Goal: Task Accomplishment & Management: Use online tool/utility

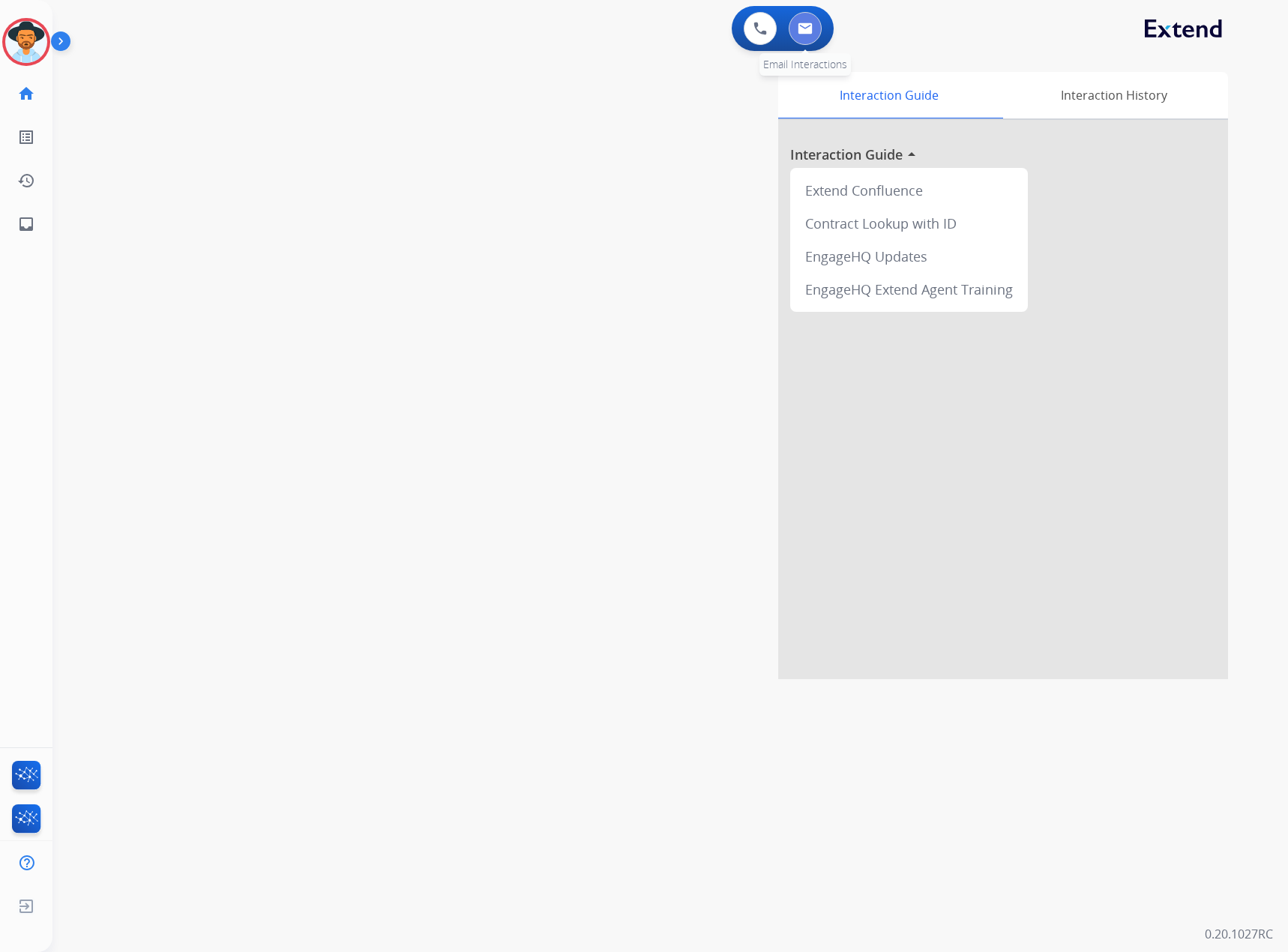
click at [806, 20] on button at bounding box center [805, 29] width 33 height 33
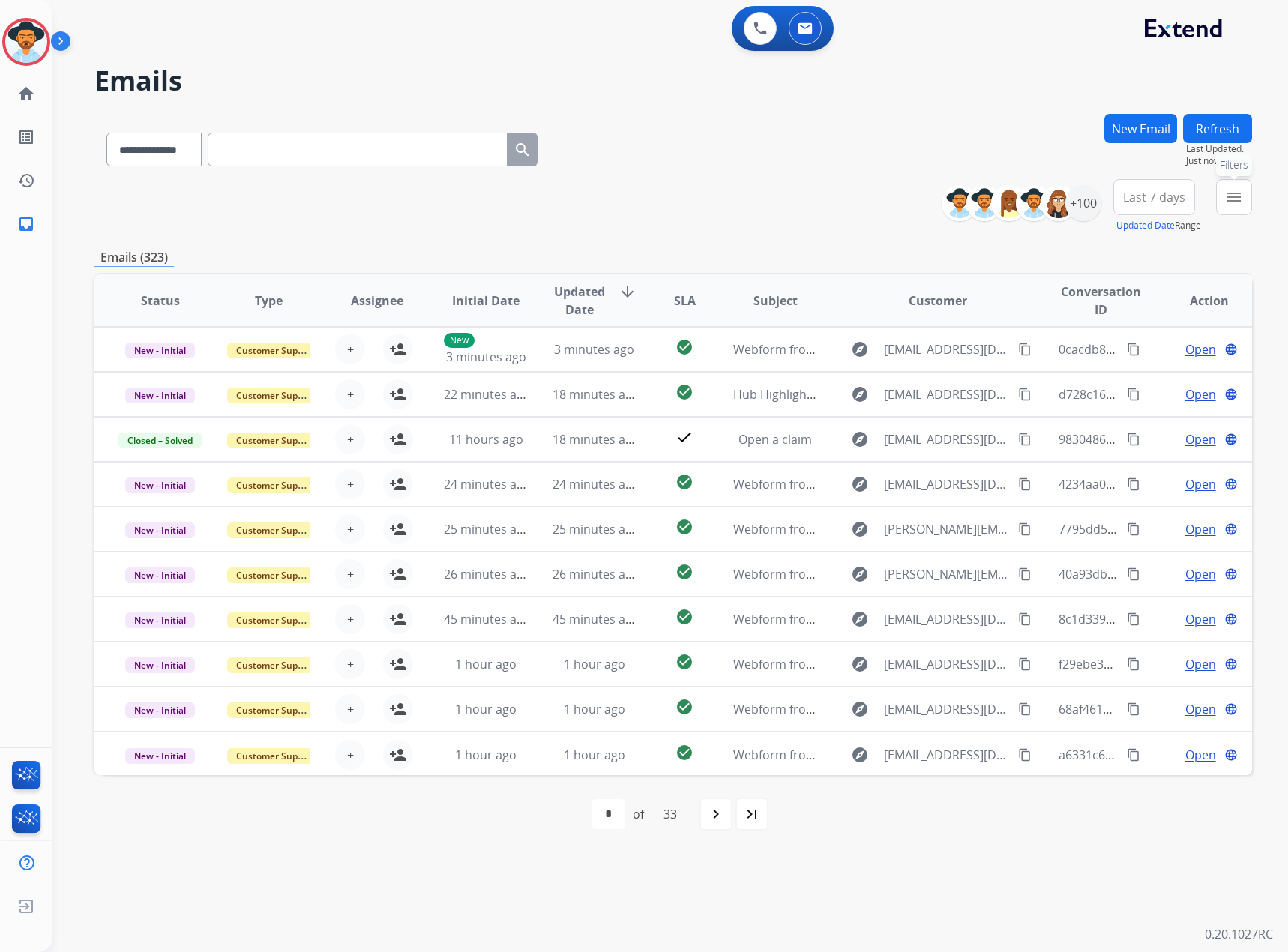
click at [1228, 193] on mat-icon "menu" at bounding box center [1233, 196] width 18 height 18
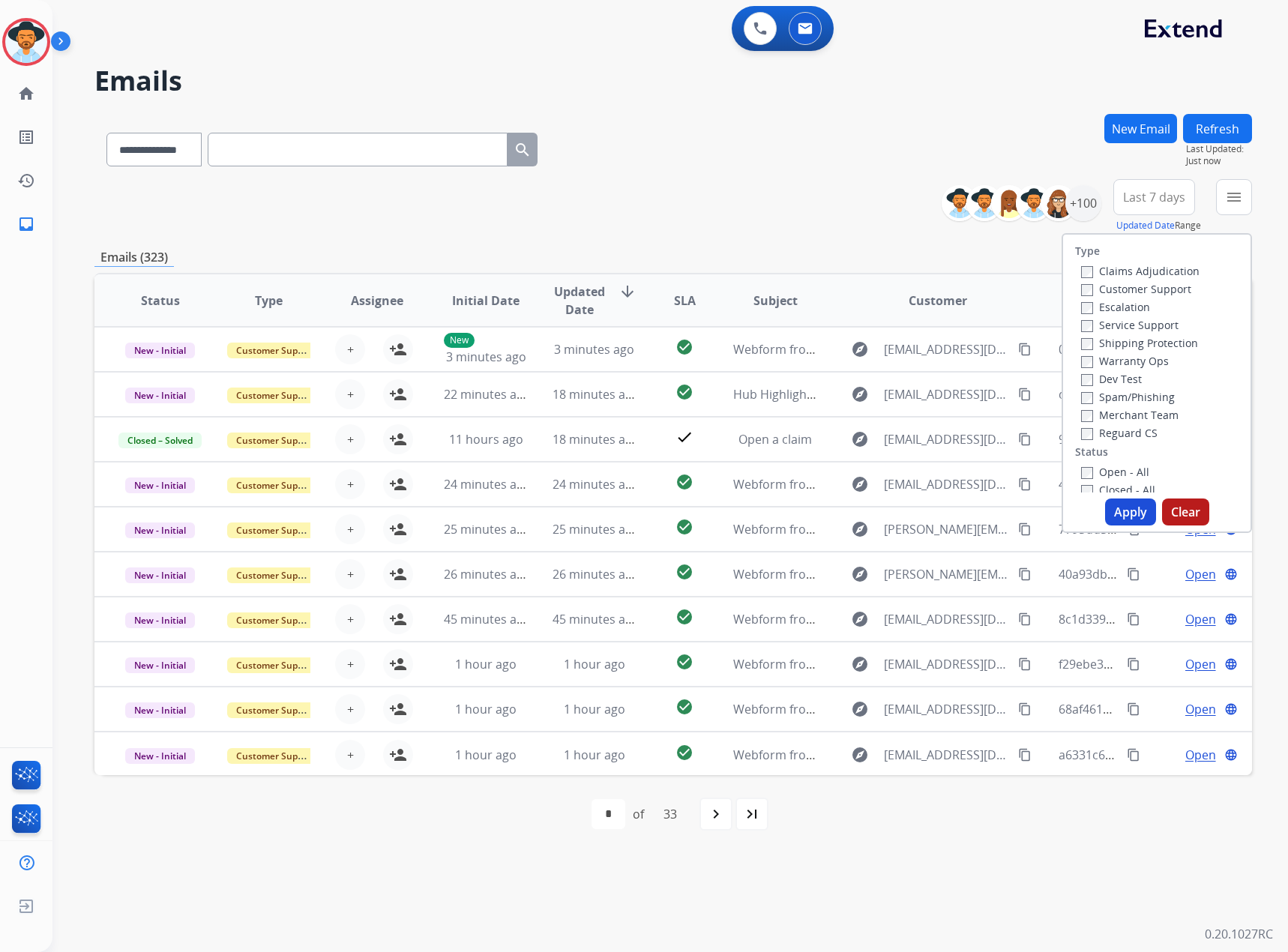
click at [1119, 321] on label "Service Support" at bounding box center [1129, 325] width 97 height 14
click at [1126, 360] on label "New - Initial" at bounding box center [1119, 357] width 79 height 14
click at [1127, 374] on label "New - Reply" at bounding box center [1119, 375] width 78 height 14
click at [1126, 510] on button "Apply" at bounding box center [1130, 512] width 50 height 27
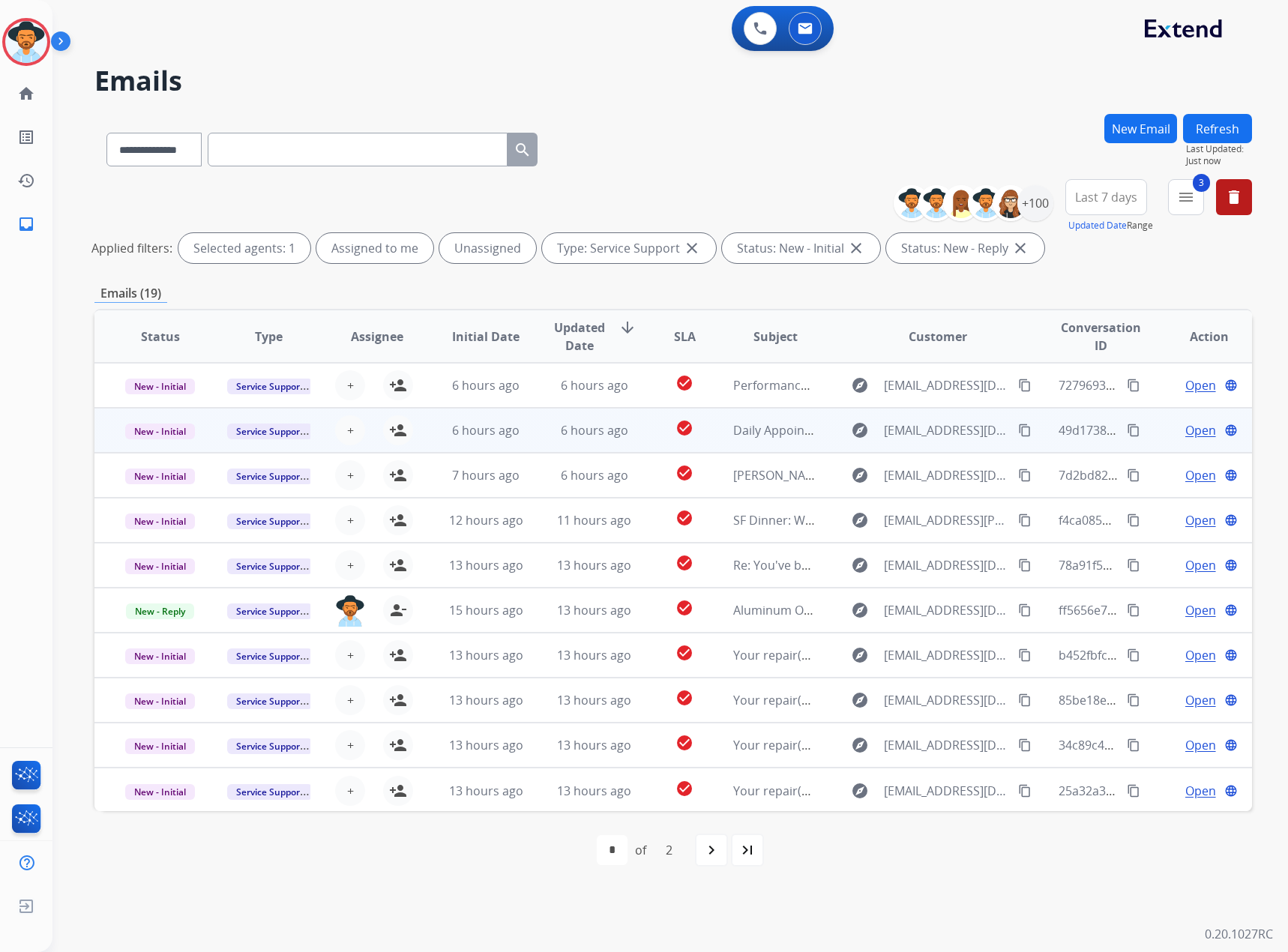
click at [1171, 427] on div "Open language" at bounding box center [1209, 430] width 84 height 18
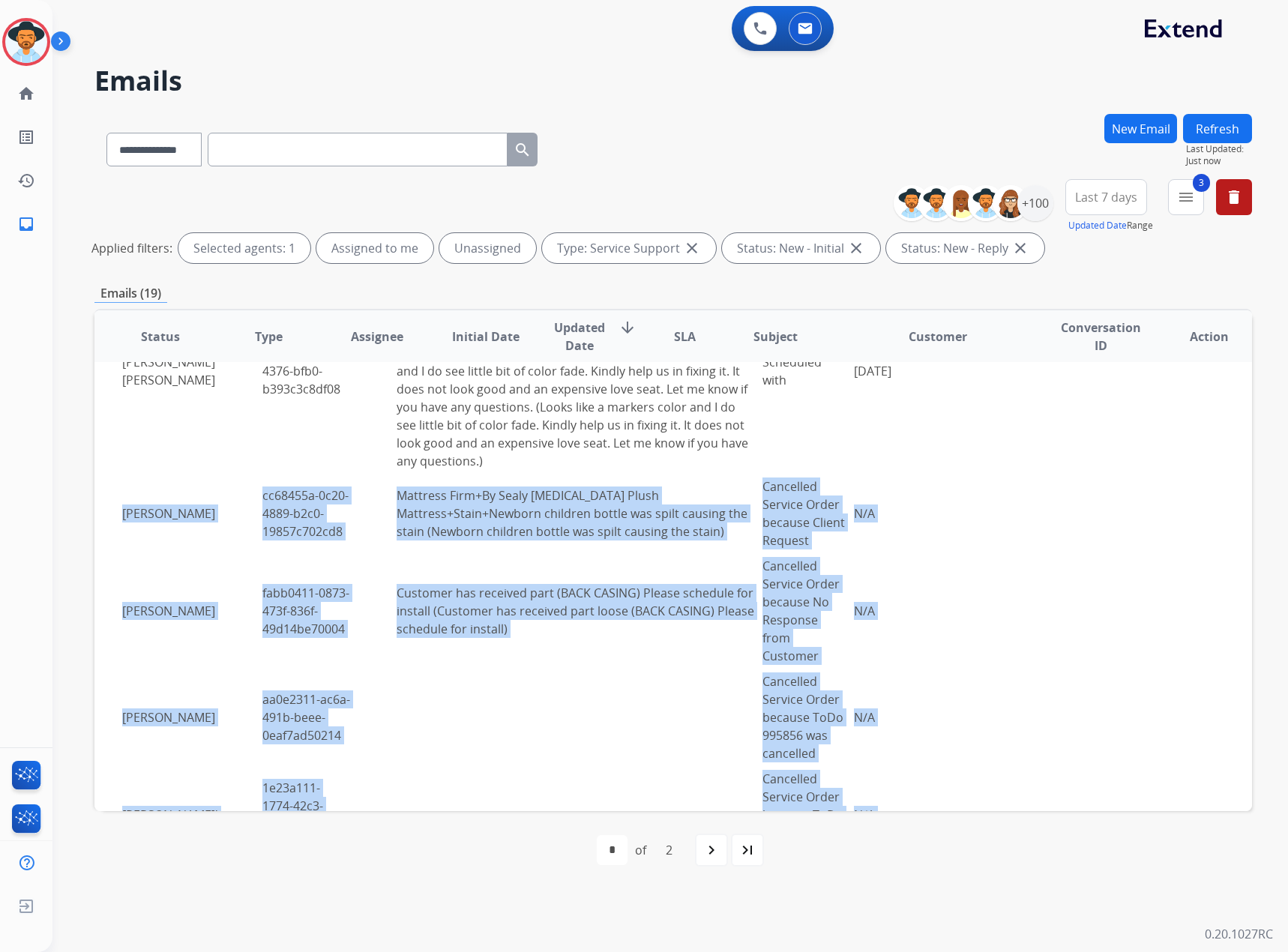
scroll to position [3008, 0]
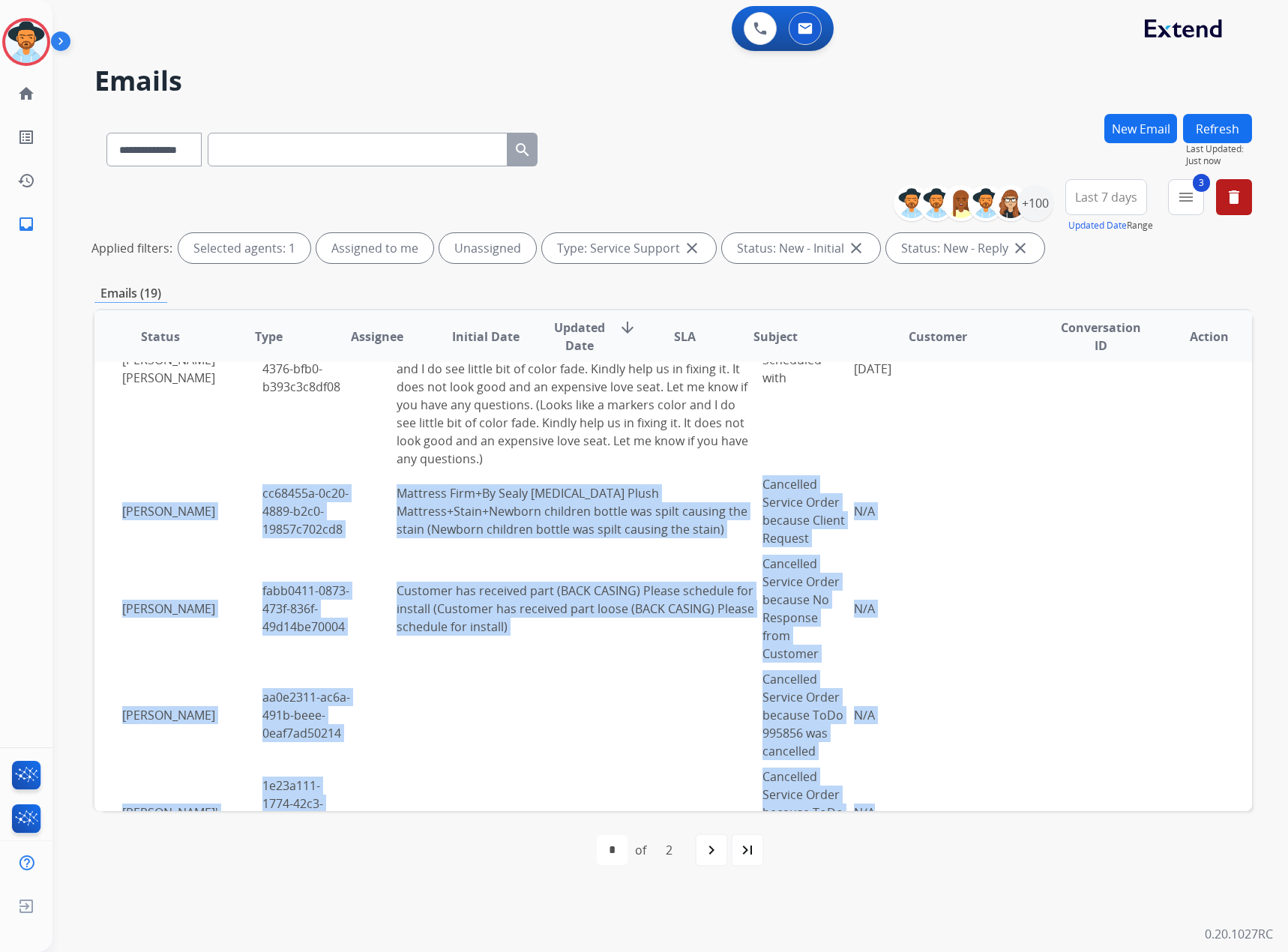
drag, startPoint x: 120, startPoint y: 537, endPoint x: 870, endPoint y: 575, distance: 751.0
copy tbody "[PERSON_NAME] cc68455a-0c20-4889-b2c0-19857c702cd8 Mattress Firm+By Sealy [MEDI…"
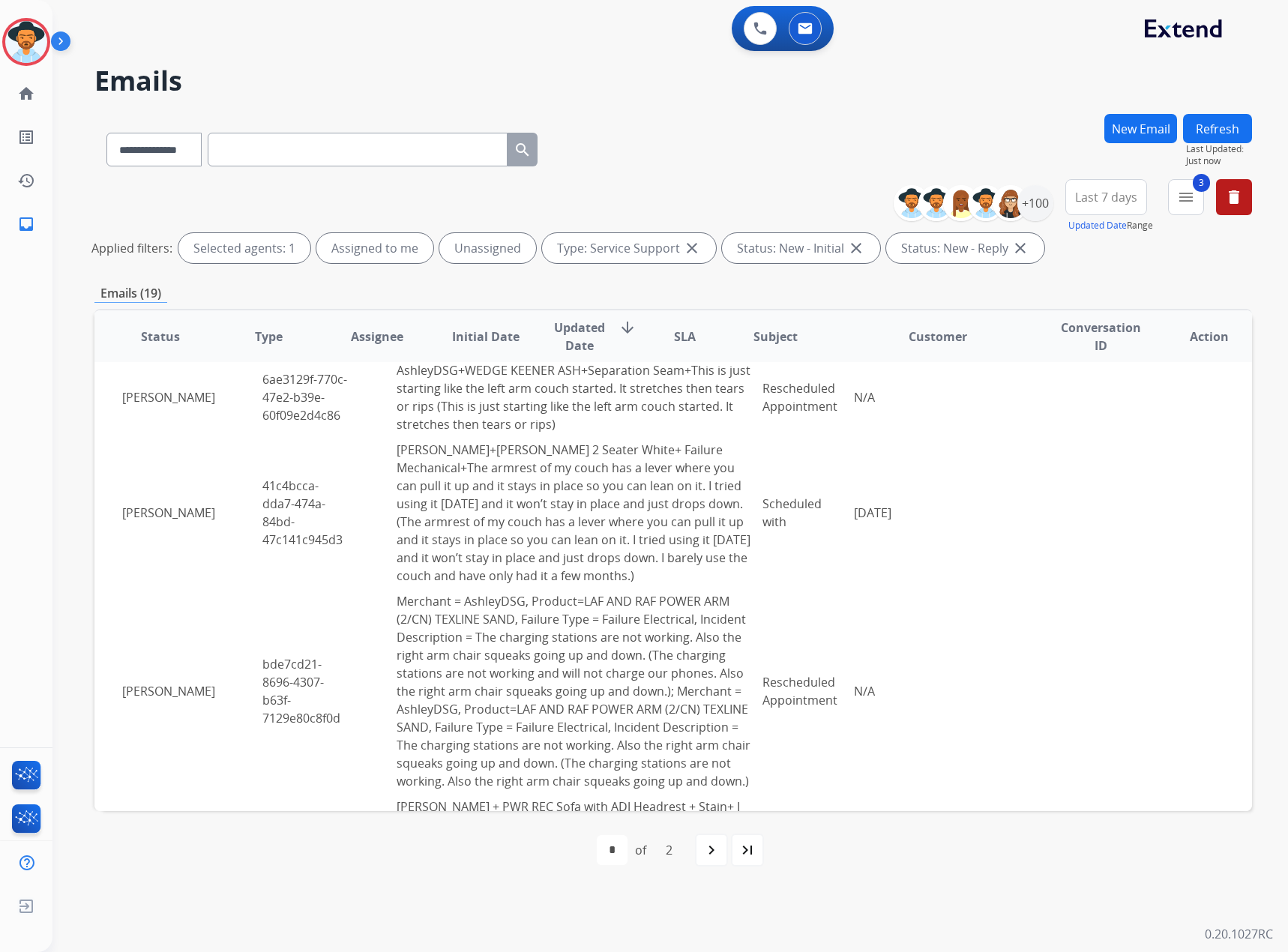
scroll to position [0, 0]
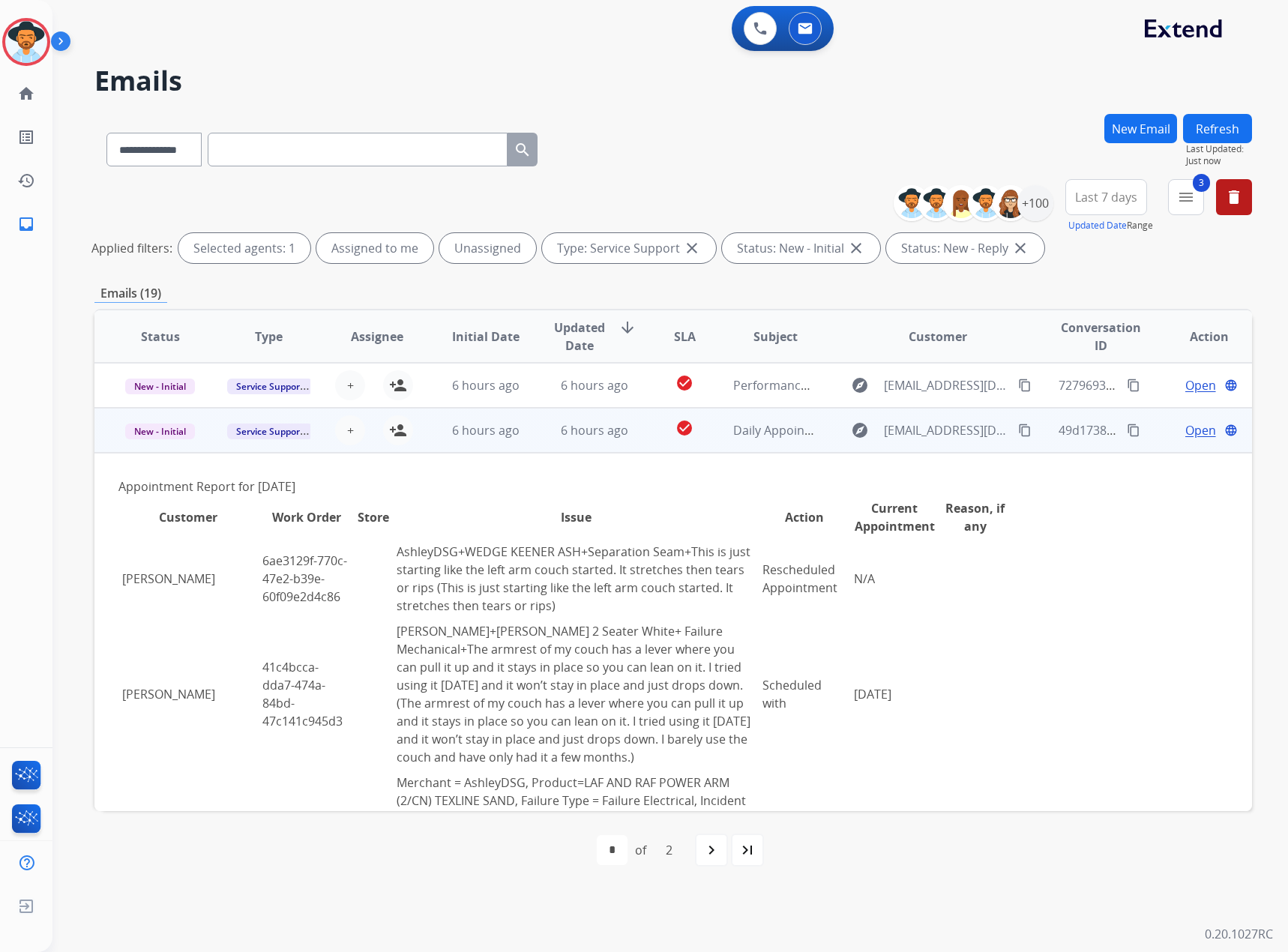
click at [1126, 432] on mat-icon "content_copy" at bounding box center [1133, 430] width 13 height 13
click at [392, 428] on mat-icon "person_add" at bounding box center [397, 430] width 18 height 18
click at [161, 429] on span "New - Initial" at bounding box center [159, 431] width 70 height 16
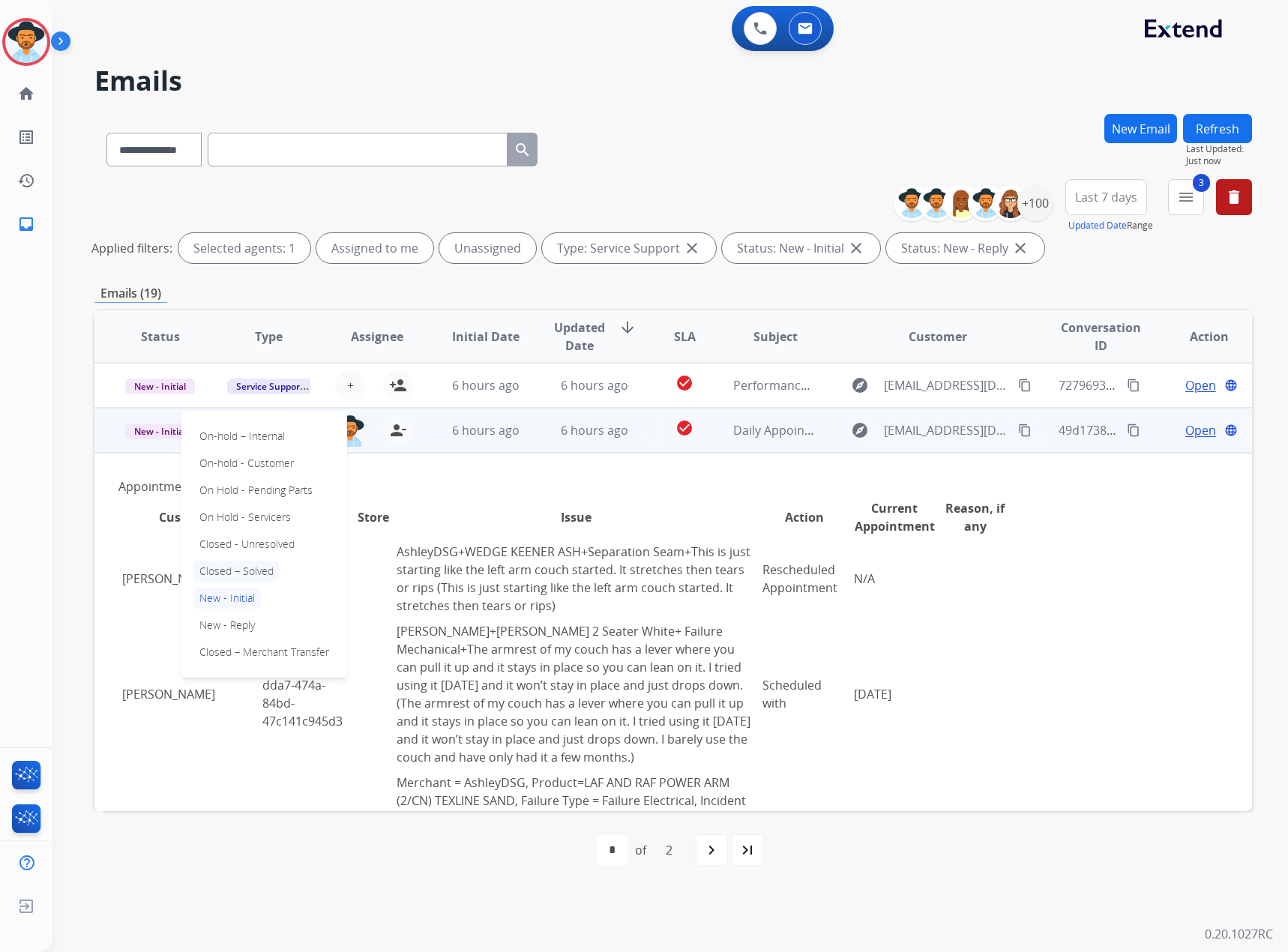
click at [233, 567] on p "Closed – Solved" at bounding box center [236, 571] width 86 height 21
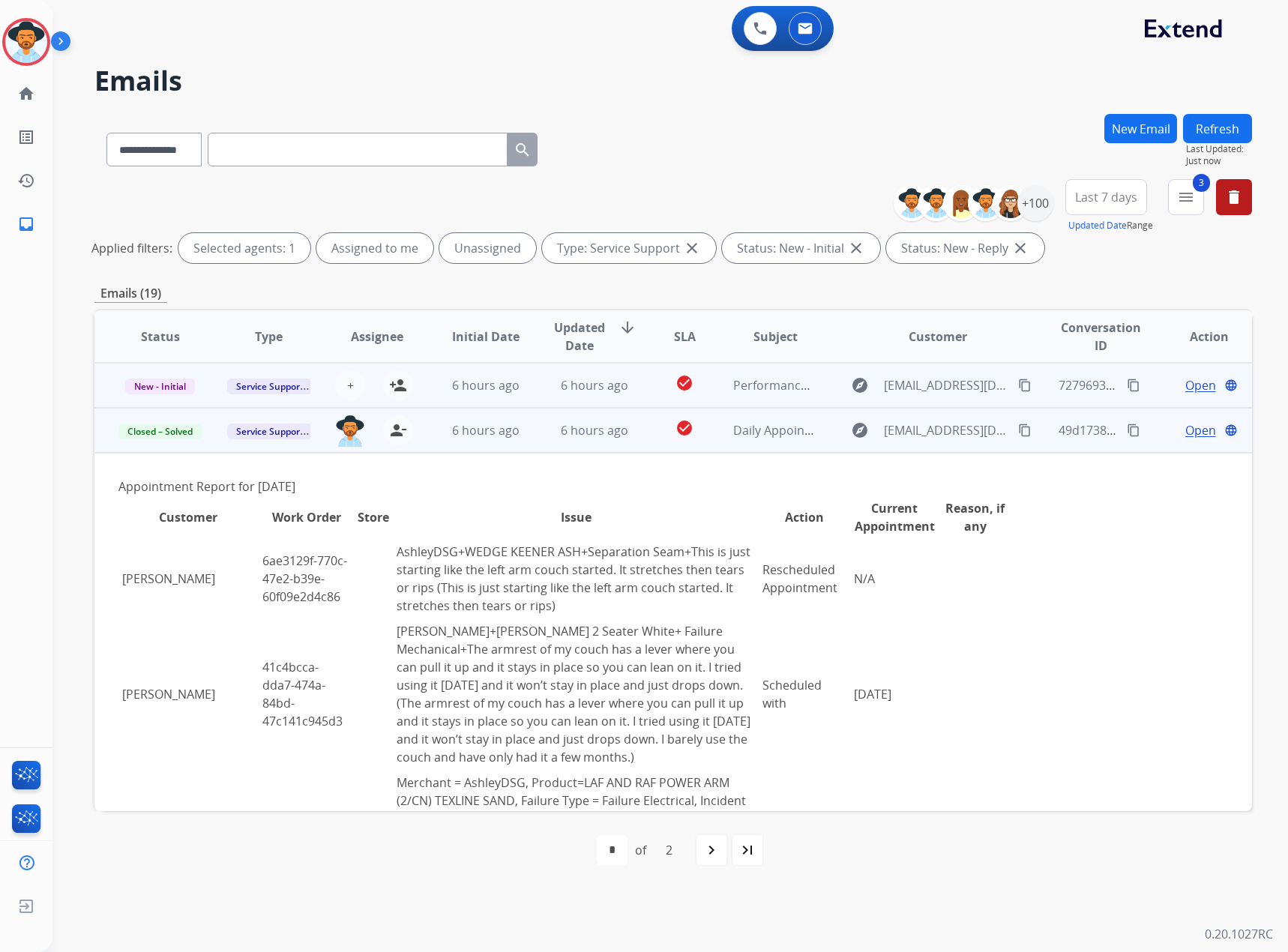
click at [1193, 385] on span "Open" at bounding box center [1200, 385] width 30 height 18
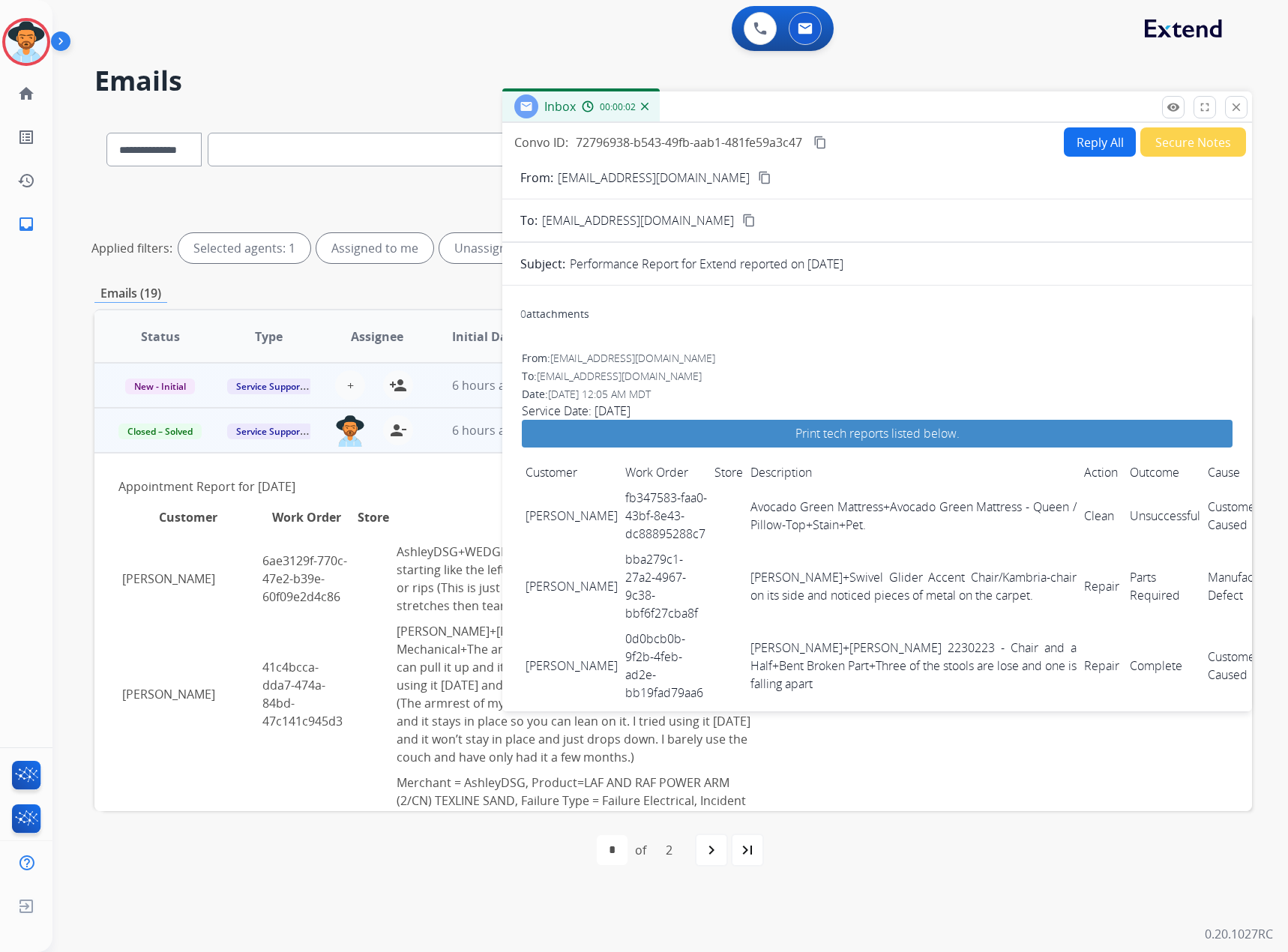
click at [824, 135] on button "content_copy" at bounding box center [819, 142] width 18 height 18
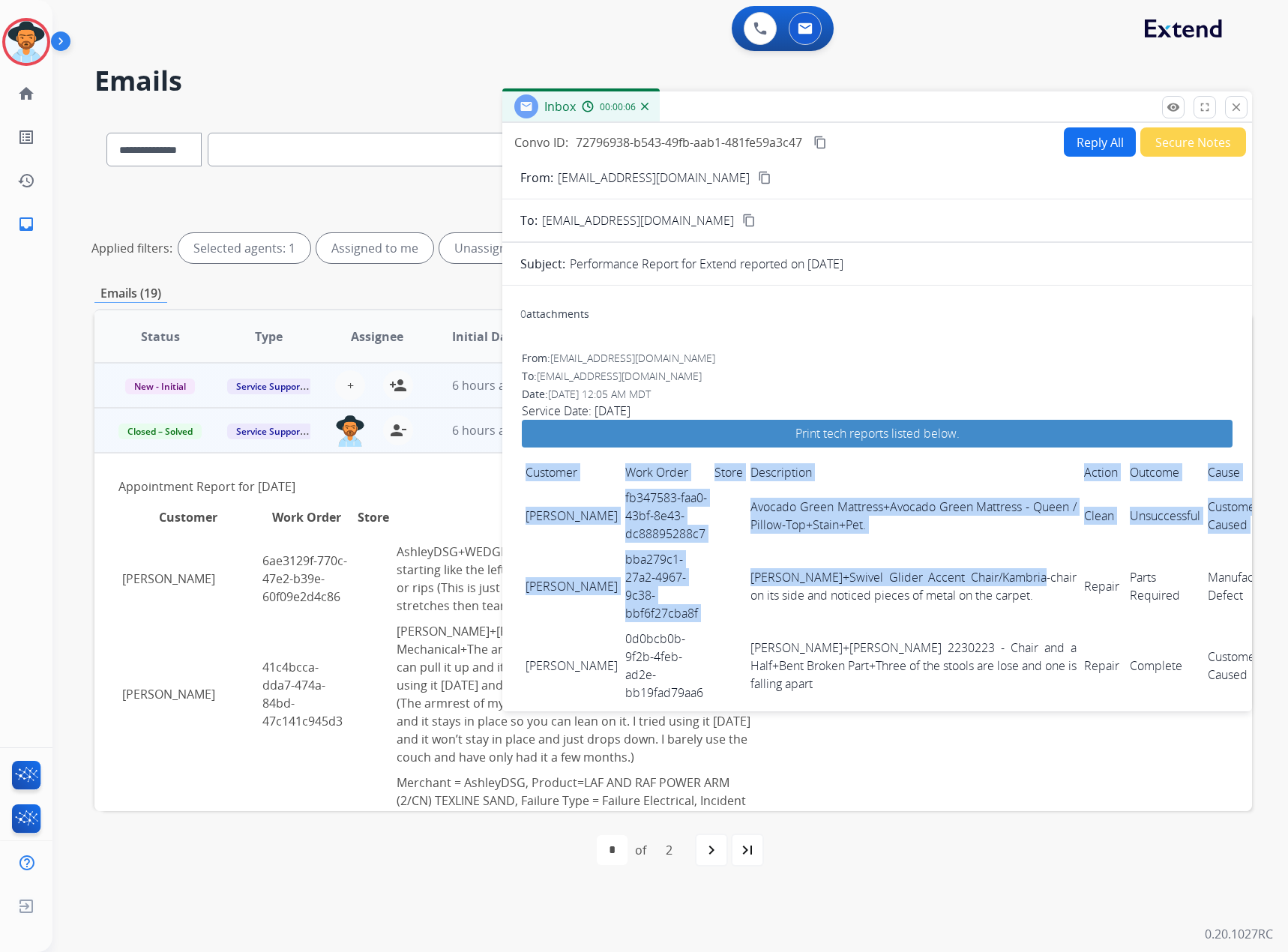
drag, startPoint x: 520, startPoint y: 498, endPoint x: 770, endPoint y: 575, distance: 261.6
click at [546, 504] on td "[PERSON_NAME]" at bounding box center [572, 516] width 100 height 62
click at [711, 515] on td at bounding box center [729, 516] width 36 height 62
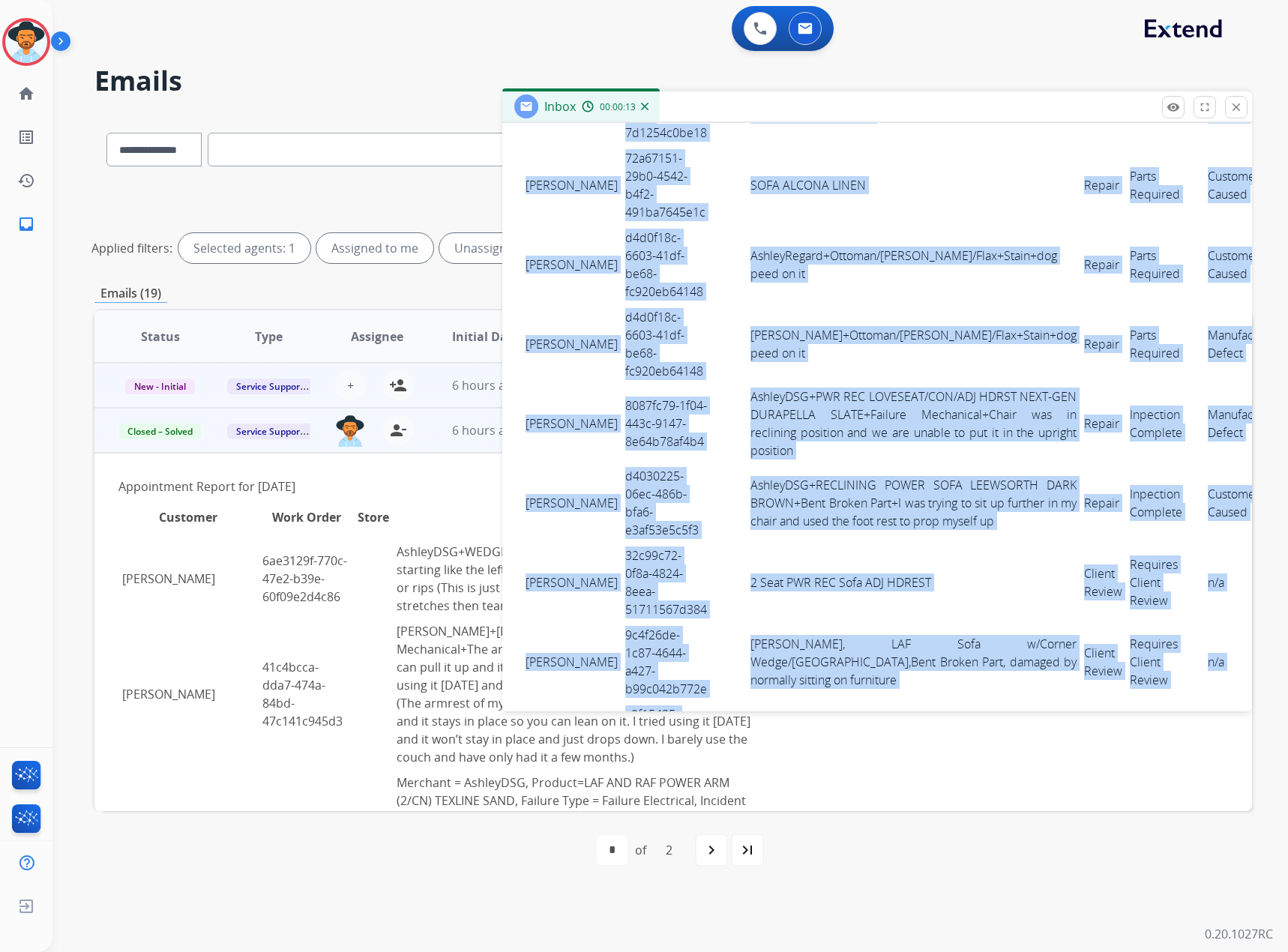
scroll to position [2612, 0]
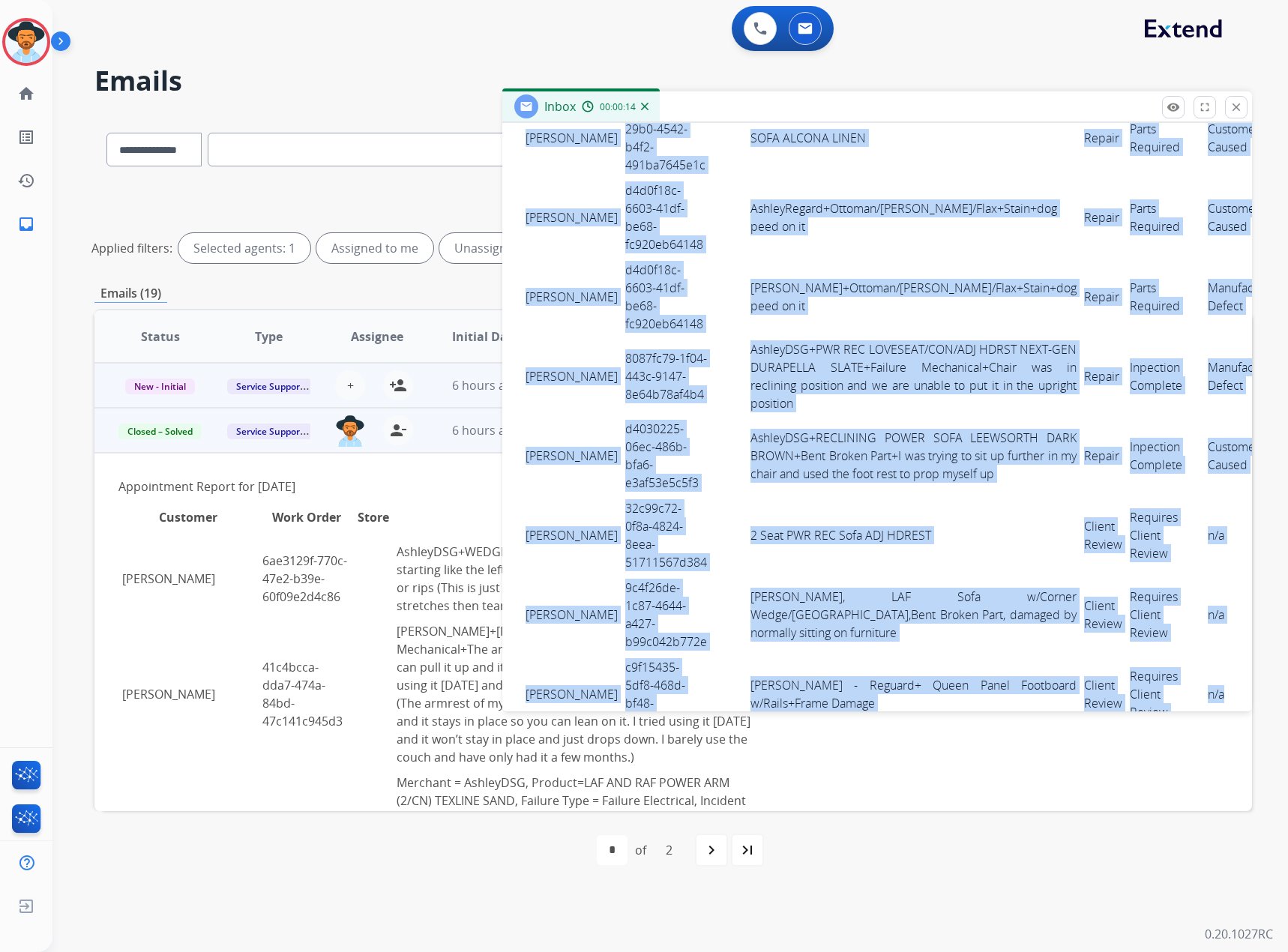
drag, startPoint x: 525, startPoint y: 509, endPoint x: 1196, endPoint y: 558, distance: 672.8
copy tbody "Loremips Dolorsit am957777-con1-94ad-6e58-se00783028d4 Eiusmod Tempo Incididu+U…"
click at [1235, 104] on mat-icon "close" at bounding box center [1236, 107] width 13 height 13
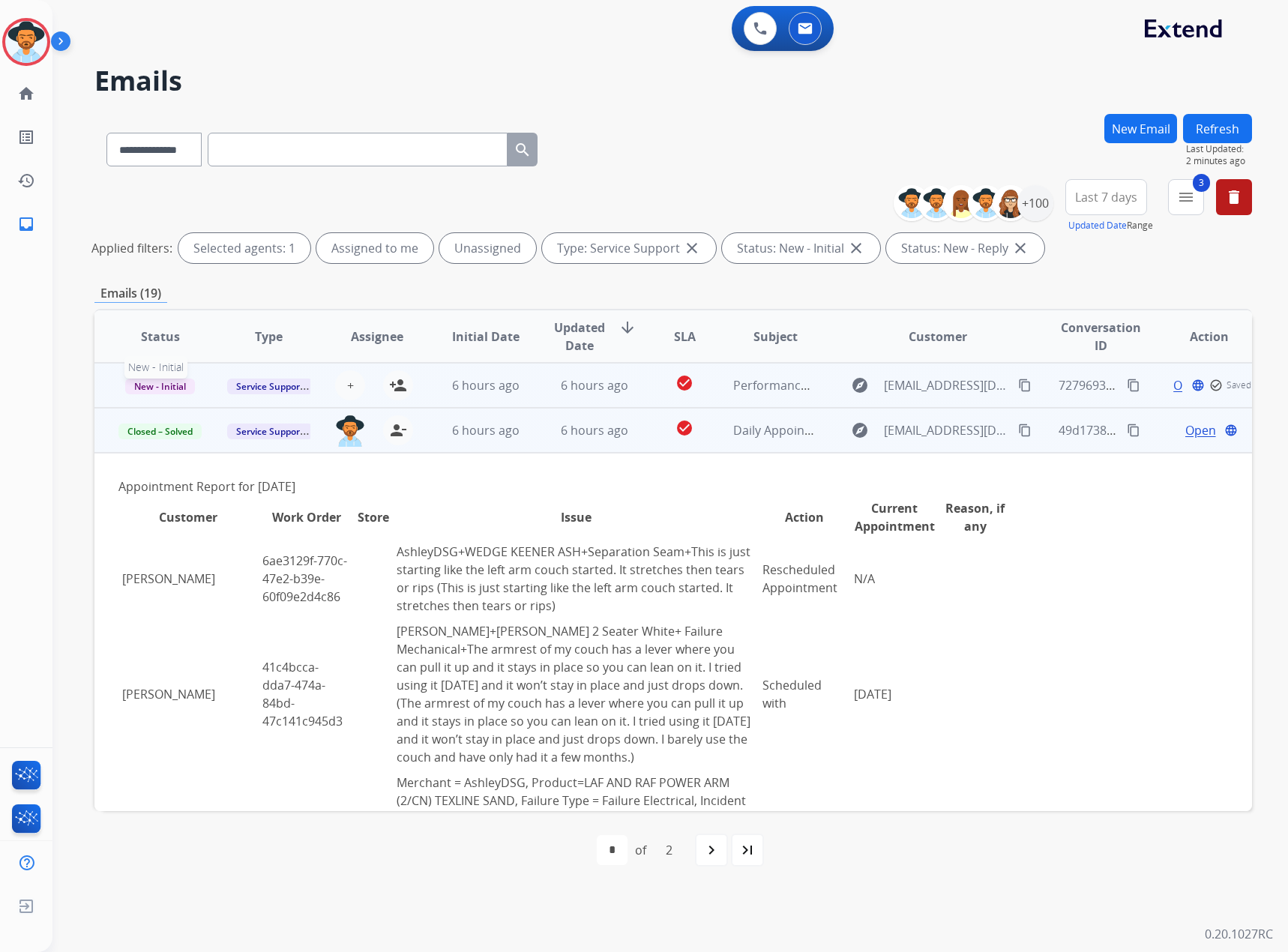
click at [156, 392] on span "New - Initial" at bounding box center [159, 386] width 70 height 16
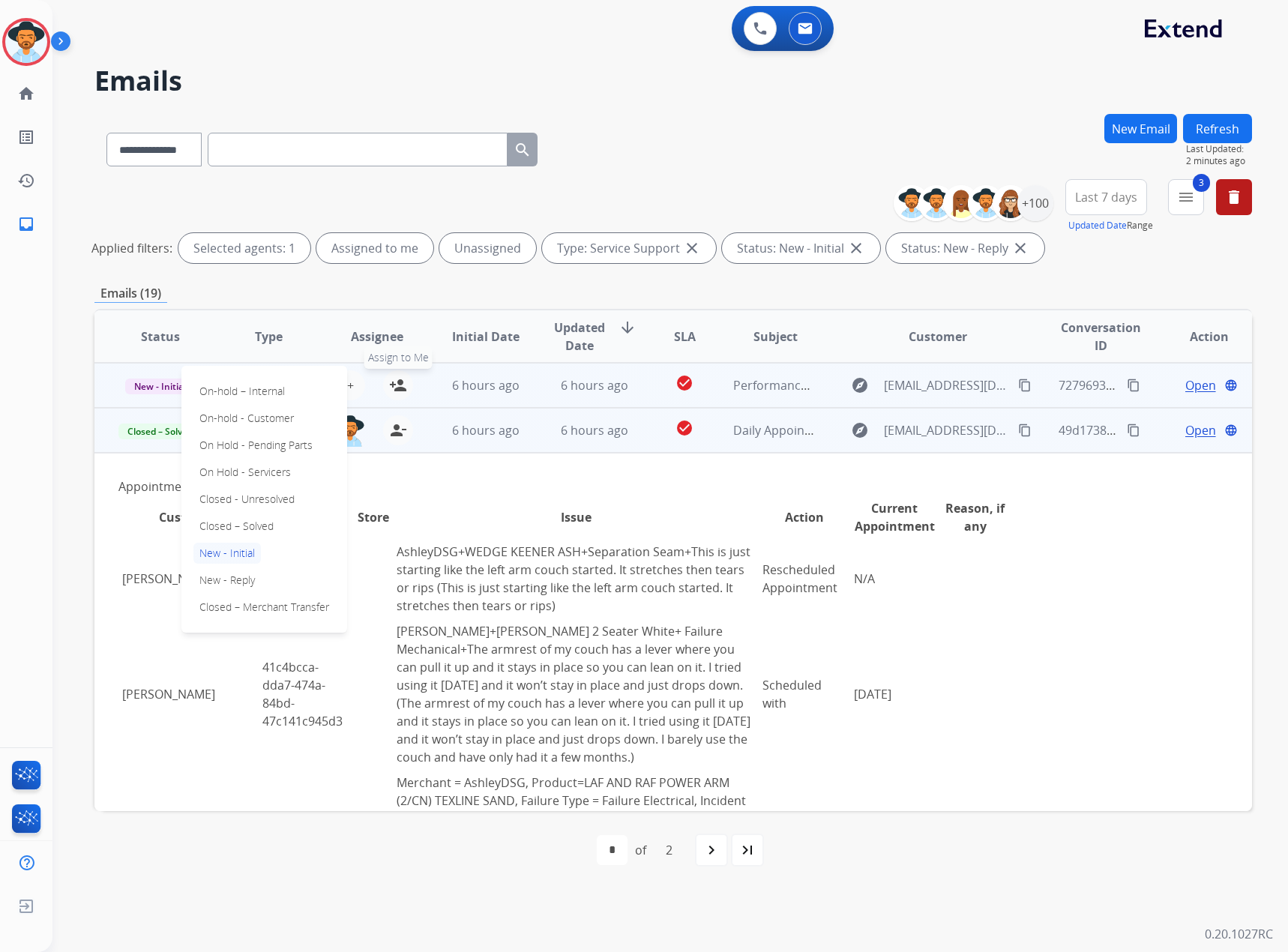
click at [392, 385] on mat-icon "person_add" at bounding box center [397, 385] width 18 height 18
click at [152, 379] on span "New - Initial" at bounding box center [159, 386] width 70 height 16
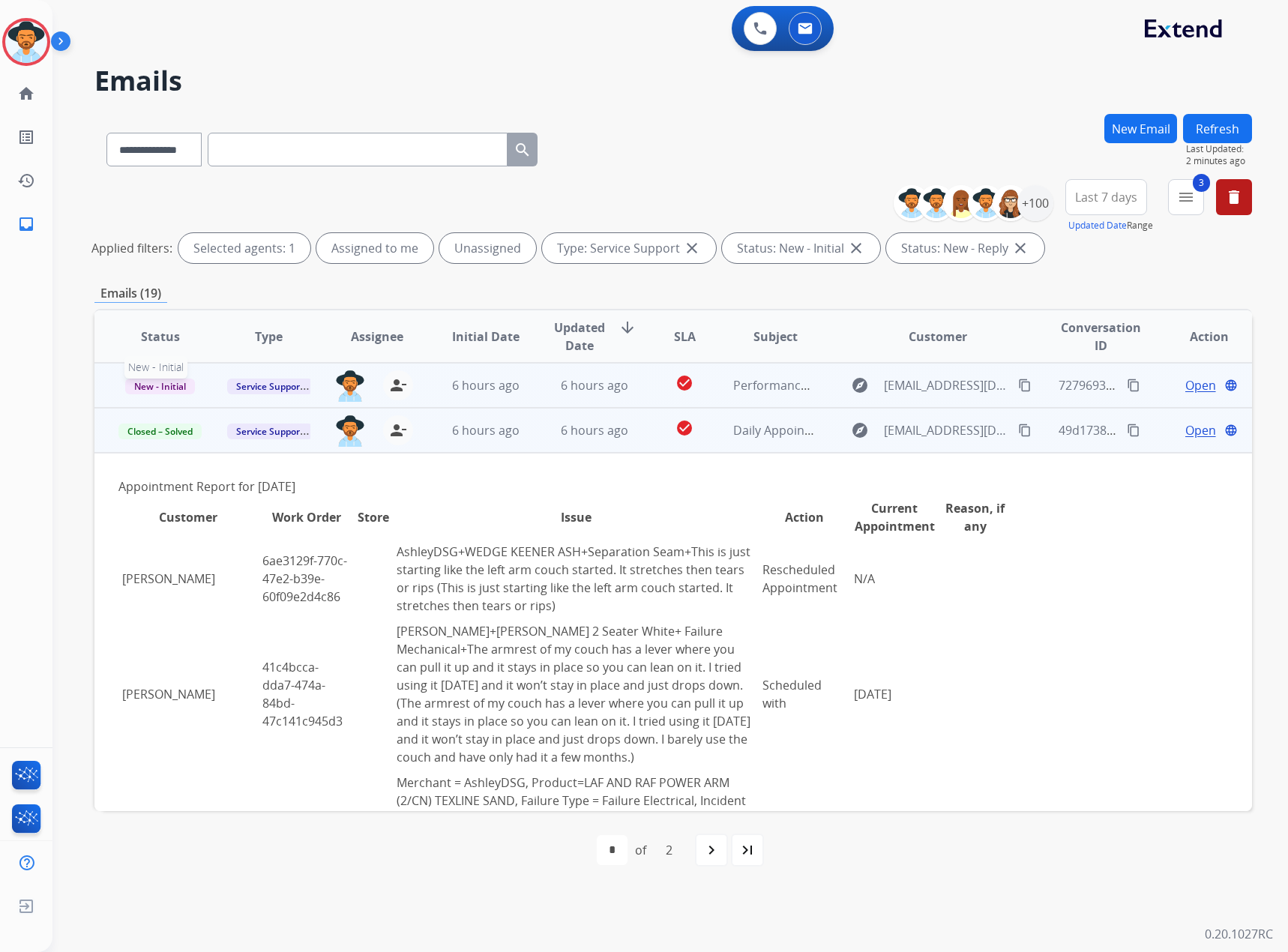
click at [161, 382] on span "New - Initial" at bounding box center [159, 386] width 70 height 16
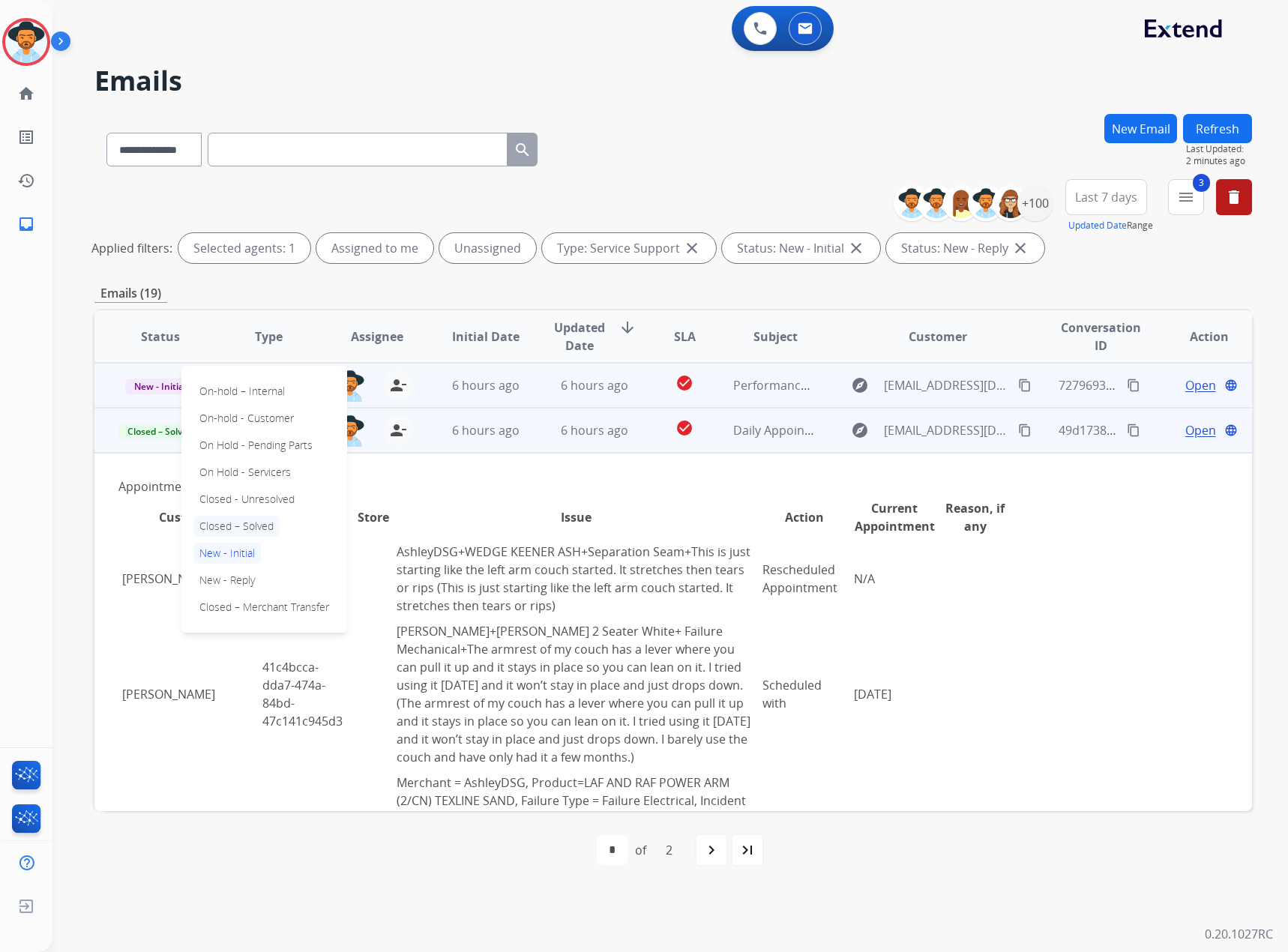
click at [226, 518] on p "Closed – Solved" at bounding box center [236, 526] width 86 height 21
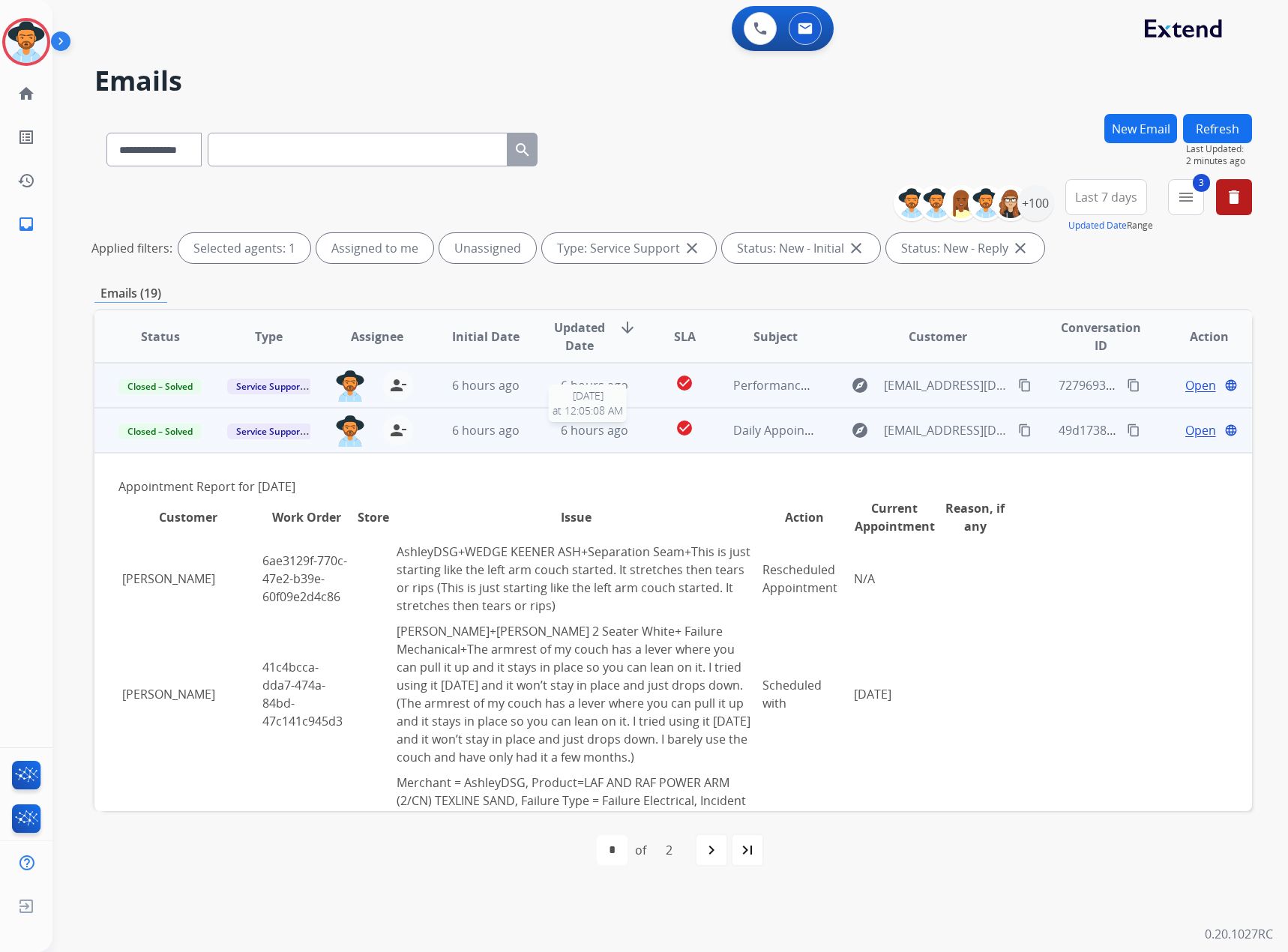
click at [607, 435] on span "6 hours ago" at bounding box center [594, 430] width 68 height 16
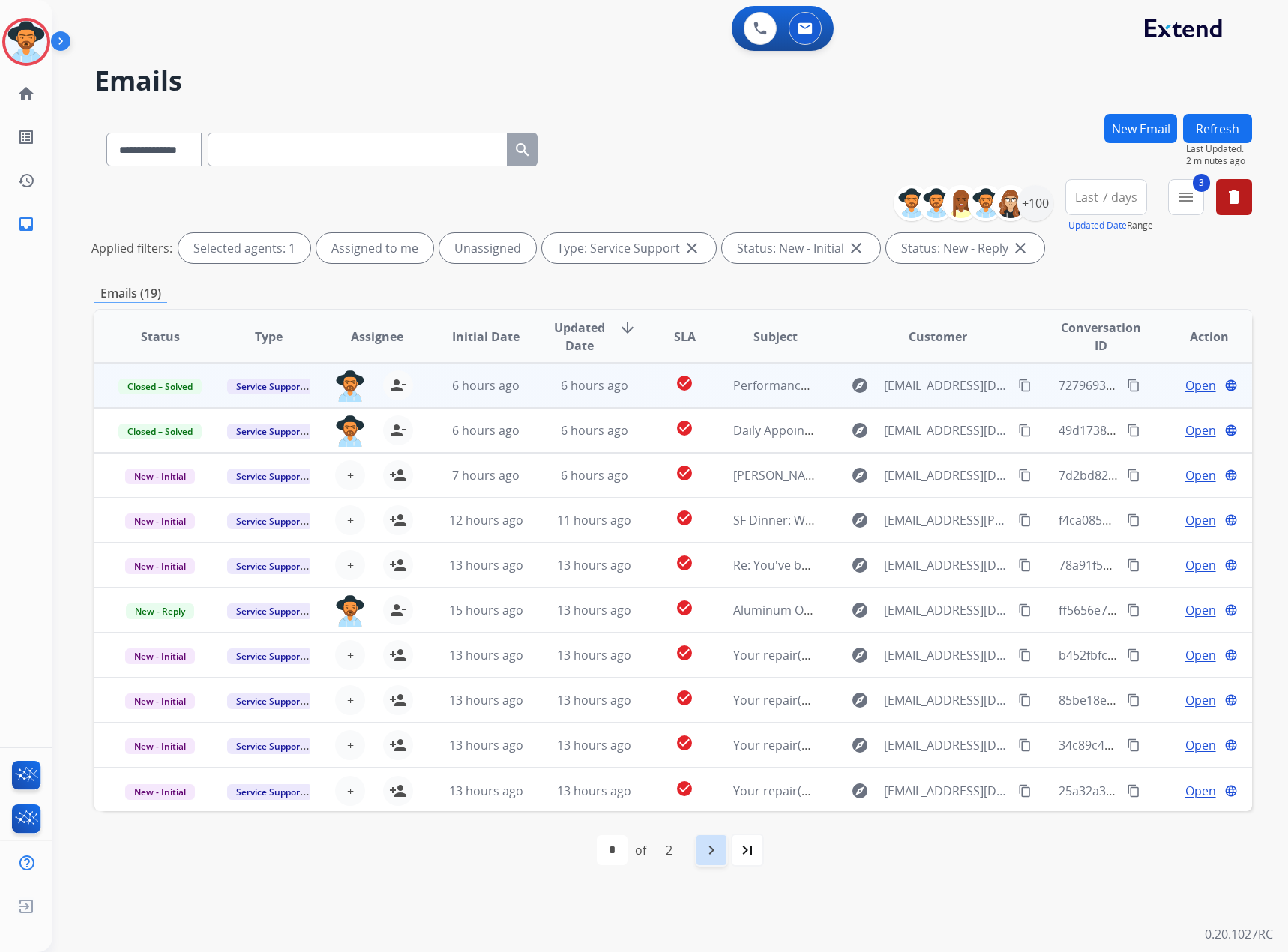
click at [712, 839] on div "navigate_next" at bounding box center [711, 850] width 33 height 33
select select "*"
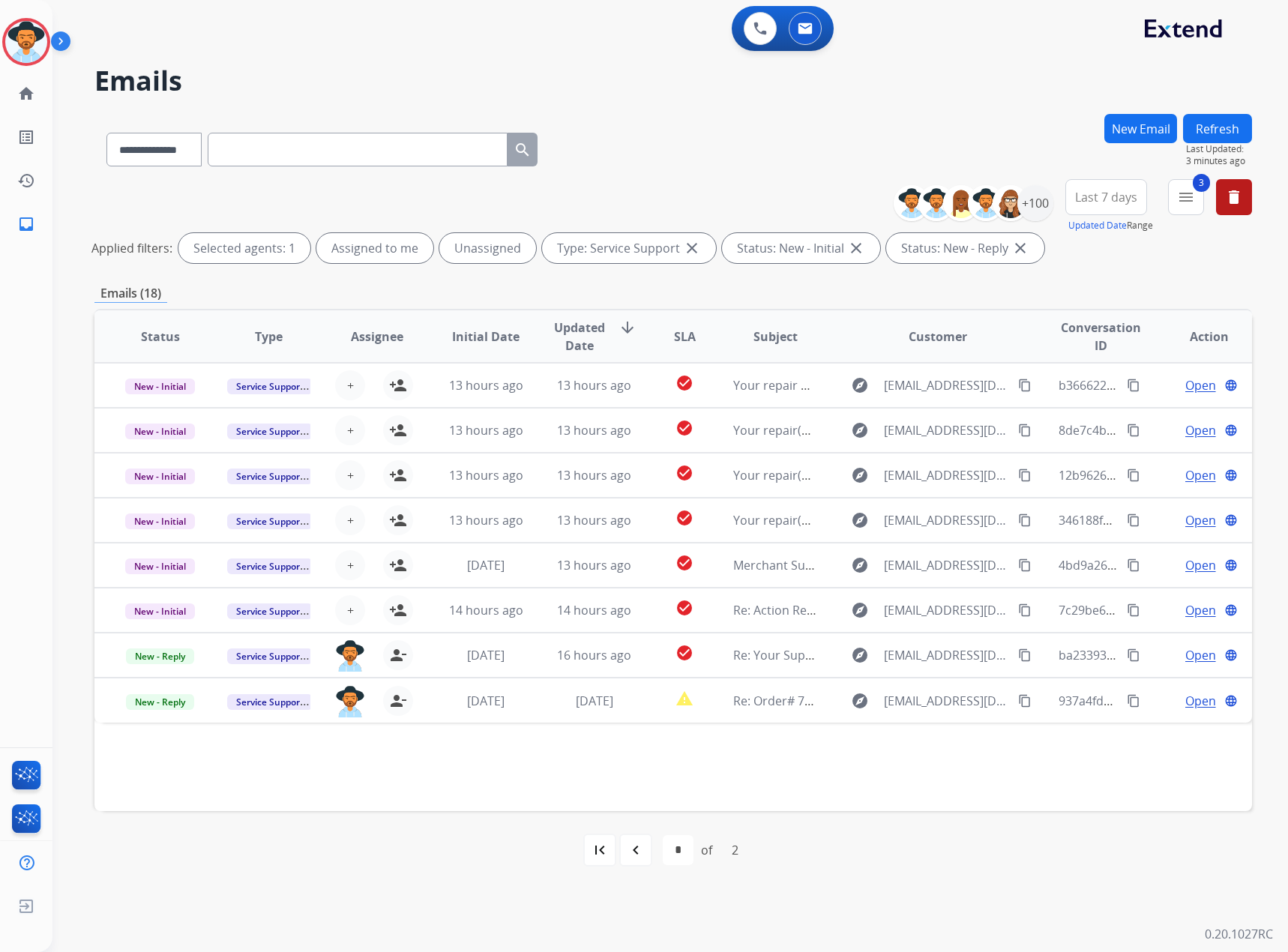
drag, startPoint x: 804, startPoint y: 140, endPoint x: 679, endPoint y: 100, distance: 131.2
click at [804, 139] on div "**********" at bounding box center [673, 147] width 1157 height 65
click at [1238, 195] on mat-icon "delete" at bounding box center [1233, 196] width 18 height 18
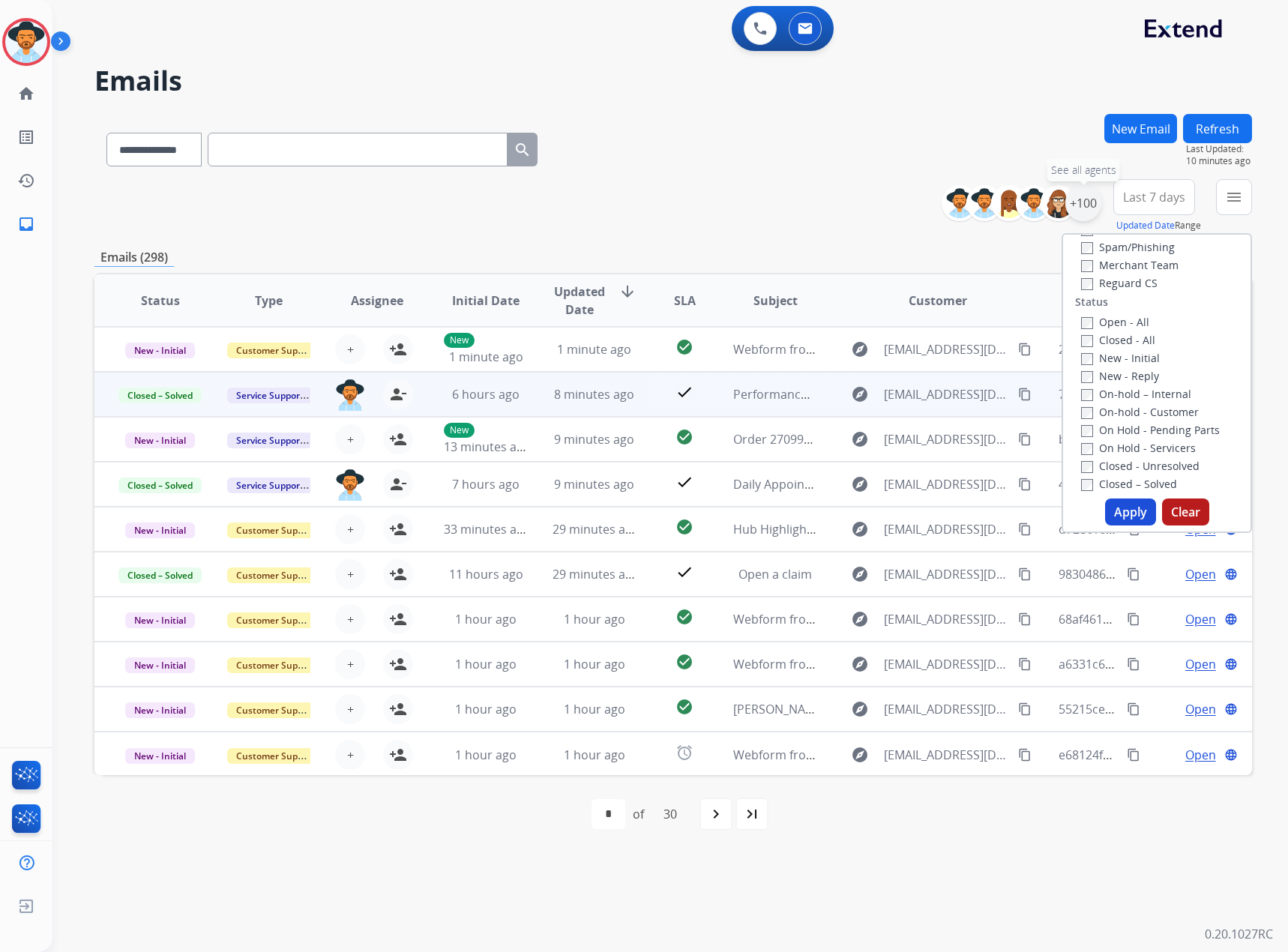
click at [1076, 203] on div "+100" at bounding box center [1083, 203] width 36 height 36
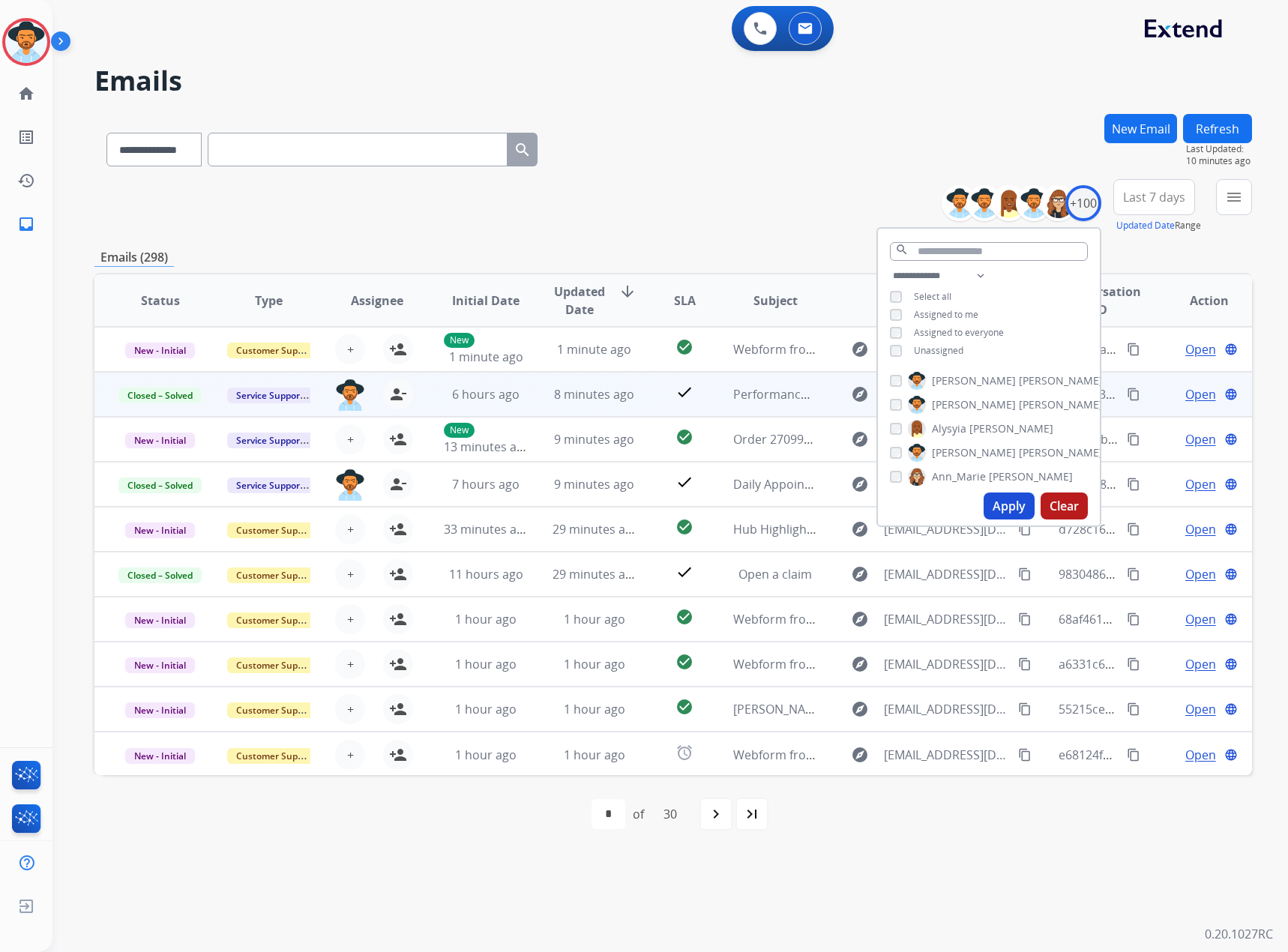
click at [933, 314] on span "Assigned to me" at bounding box center [946, 314] width 65 height 12
click at [1004, 504] on button "Apply" at bounding box center [1008, 506] width 50 height 27
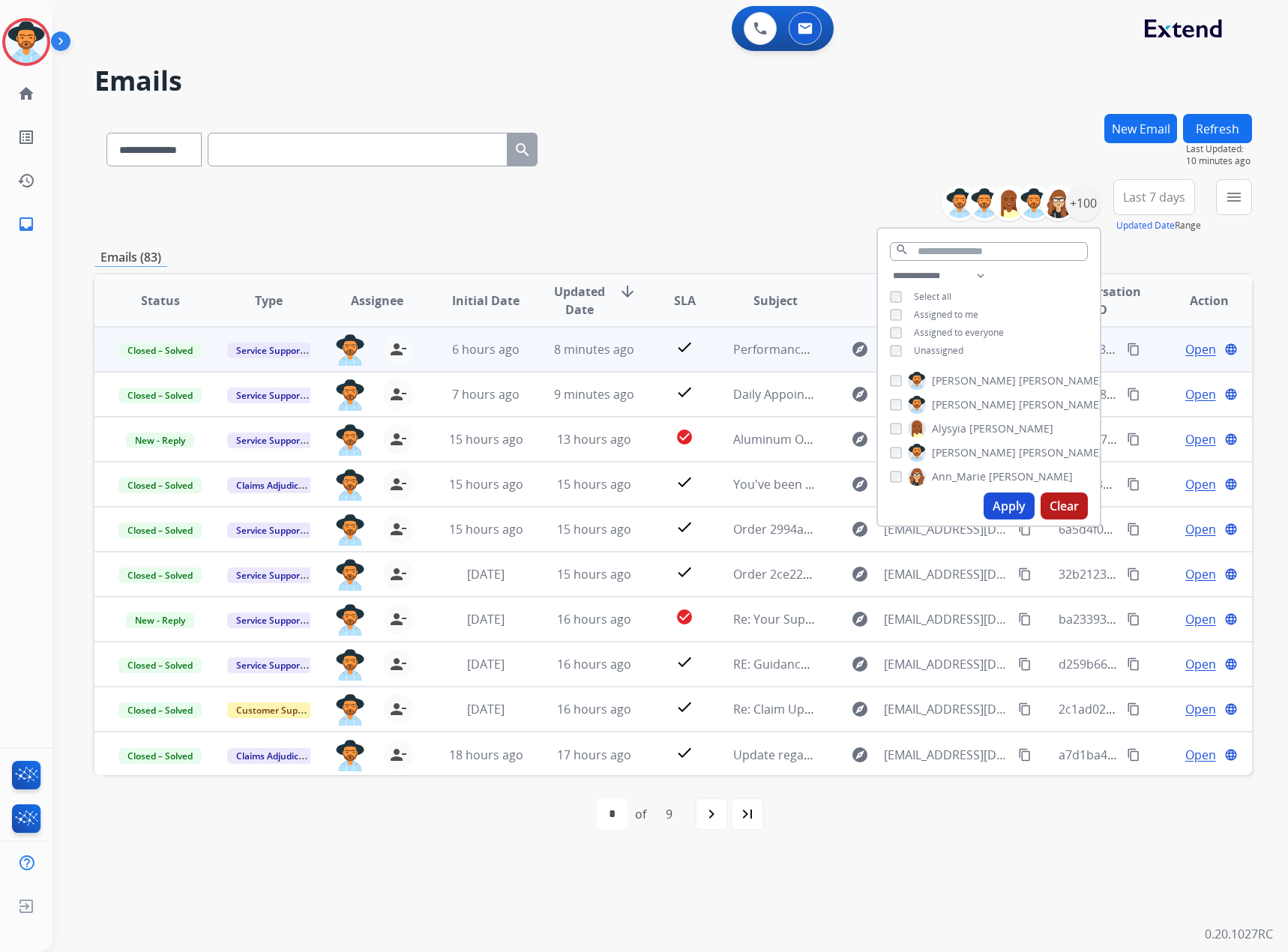
click at [1007, 512] on button "Apply" at bounding box center [1008, 506] width 50 height 27
click at [757, 169] on div "**********" at bounding box center [673, 147] width 1157 height 65
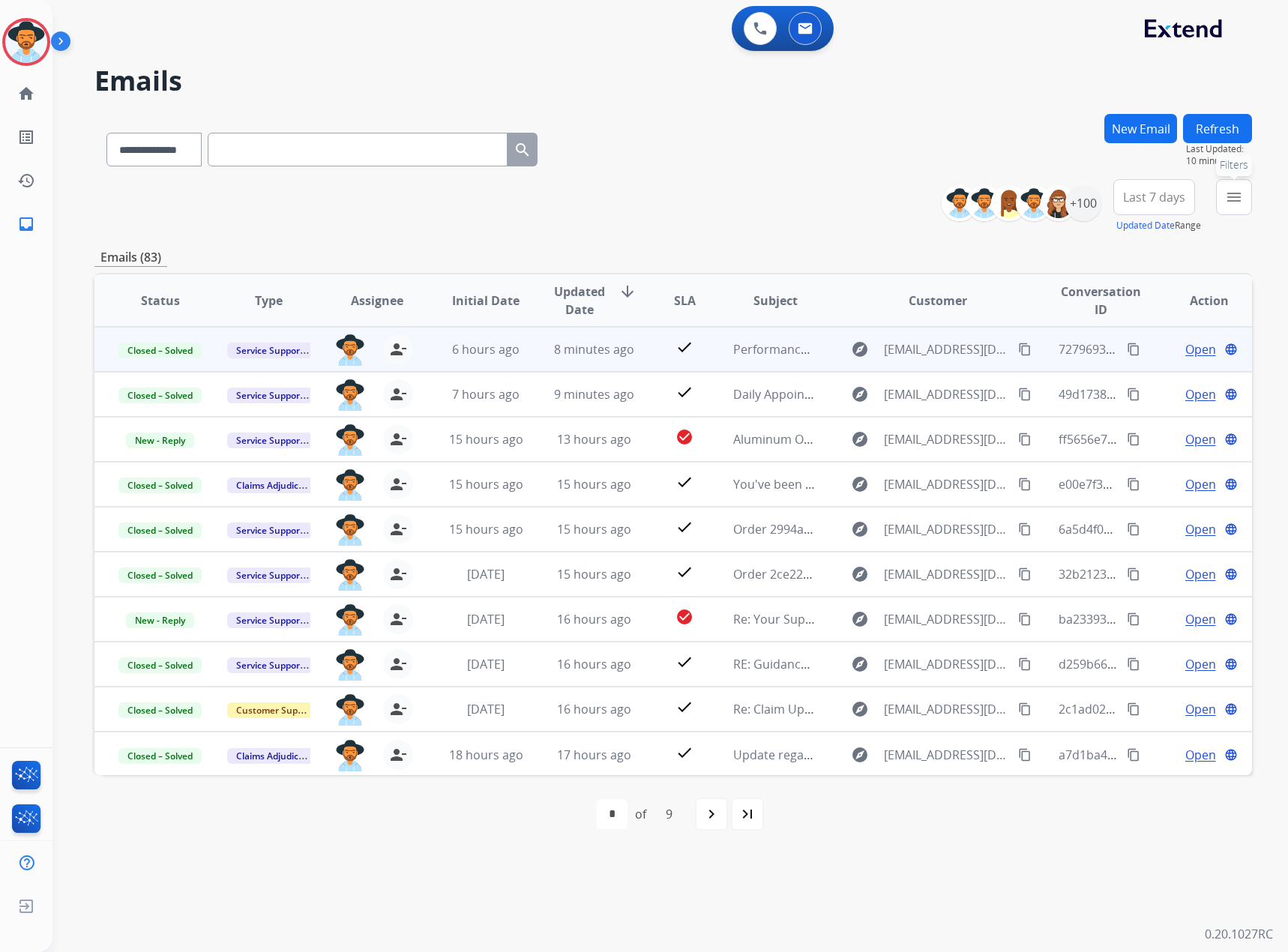
click at [1233, 200] on mat-icon "menu" at bounding box center [1233, 196] width 18 height 18
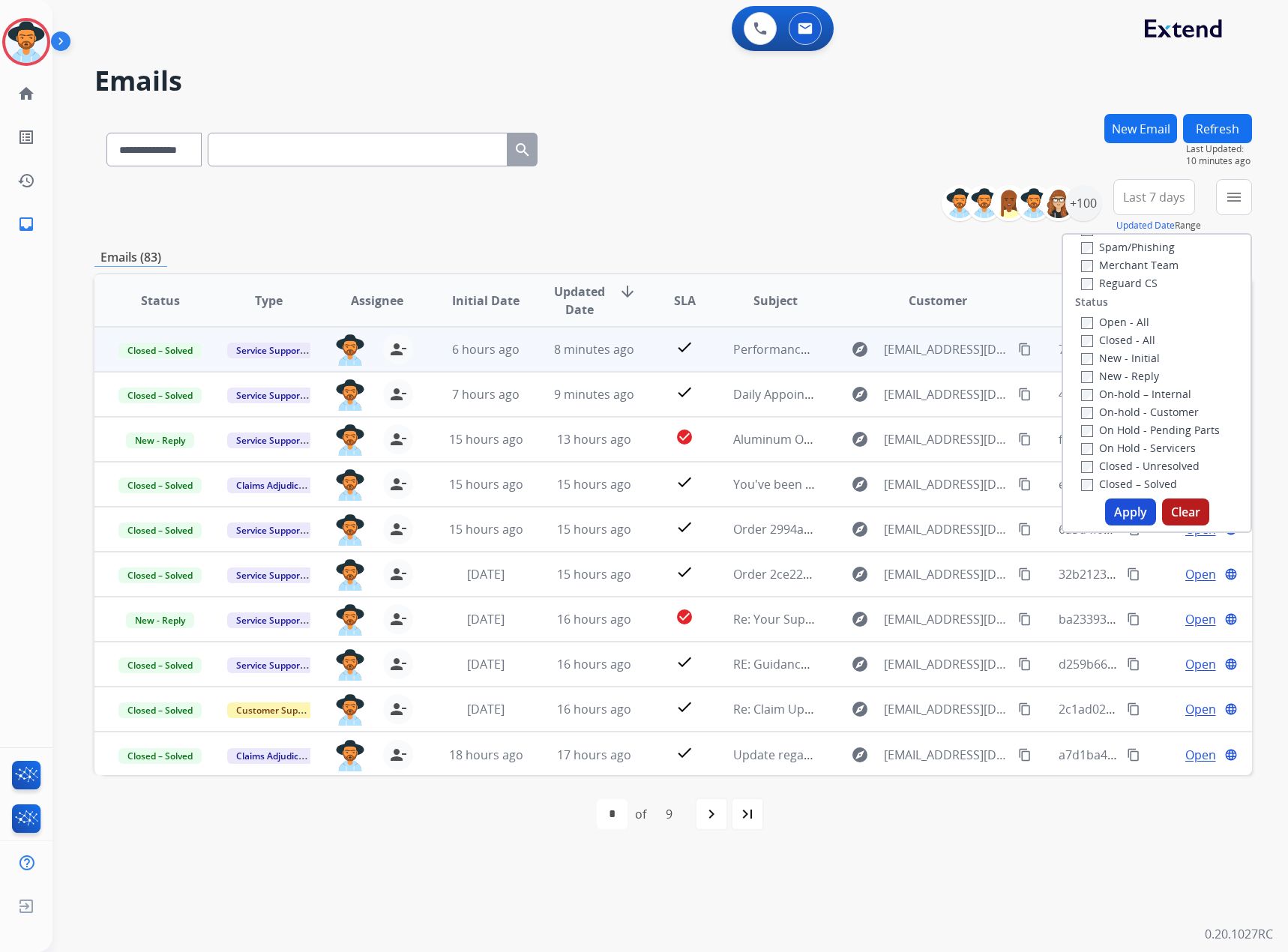
click at [1105, 371] on label "New - Reply" at bounding box center [1119, 375] width 78 height 14
click at [1108, 353] on label "New - Initial" at bounding box center [1119, 357] width 79 height 14
click at [1130, 514] on button "Apply" at bounding box center [1130, 512] width 50 height 27
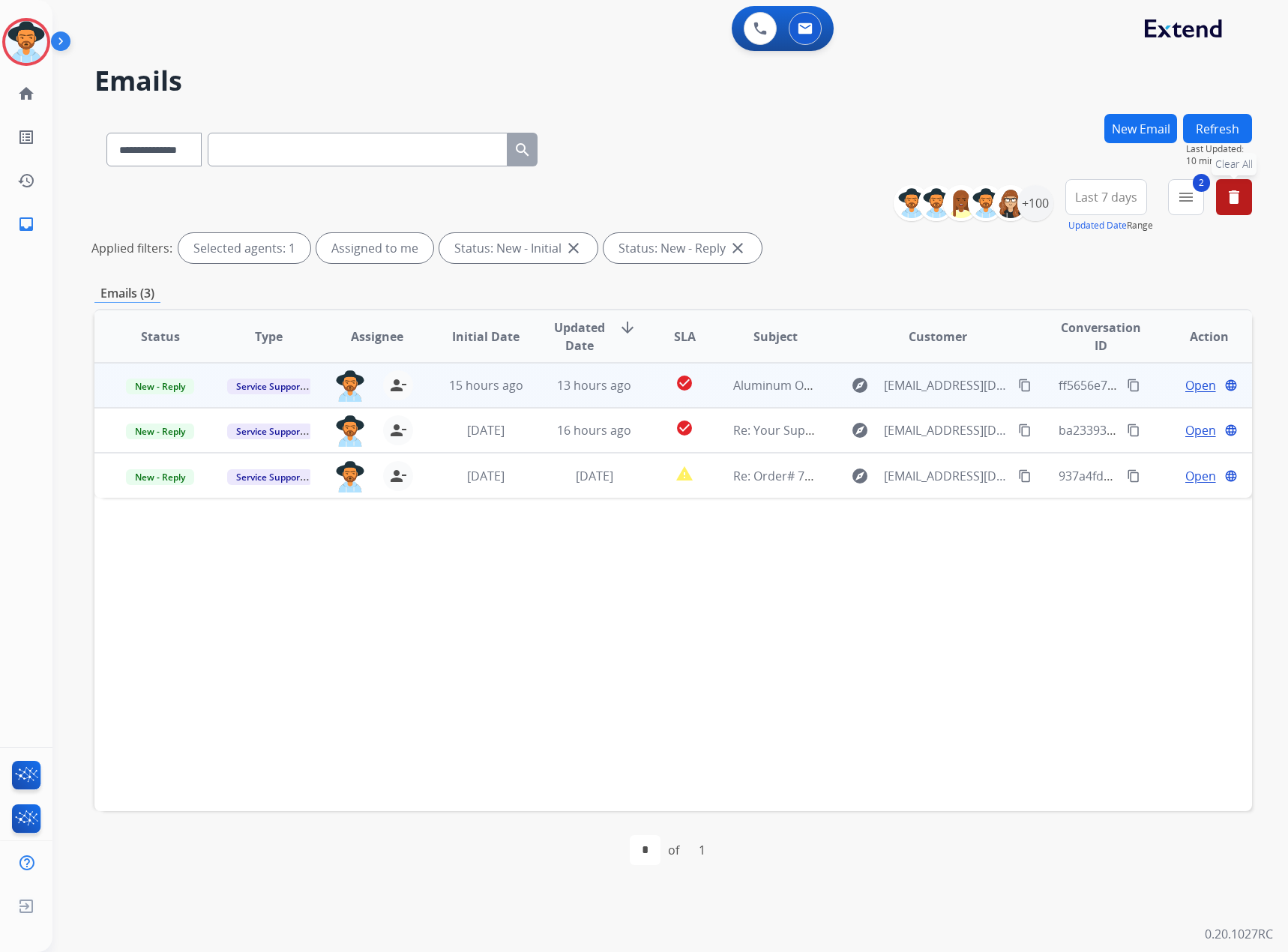
click at [1185, 385] on span "Open" at bounding box center [1200, 385] width 30 height 18
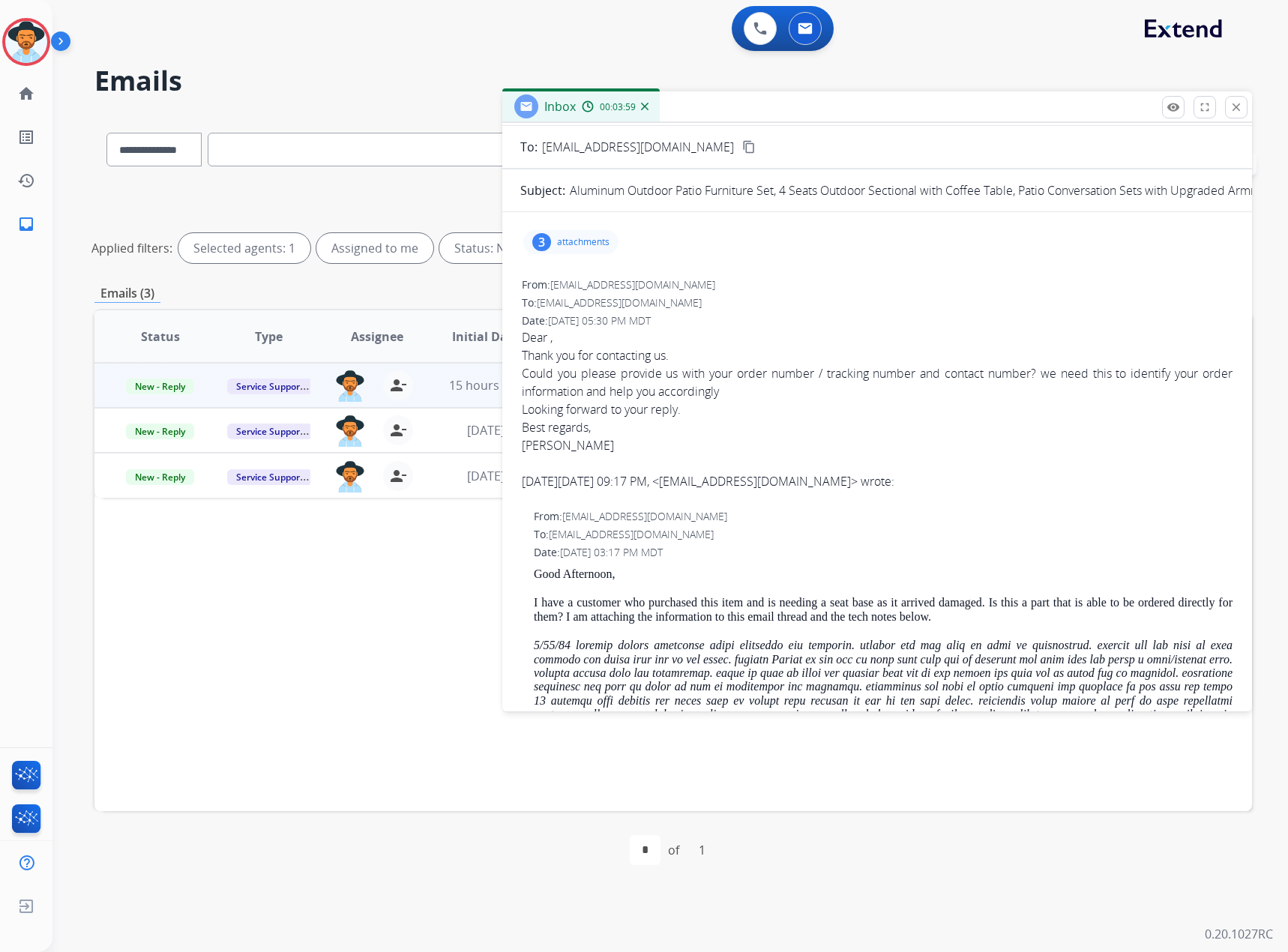
scroll to position [0, 0]
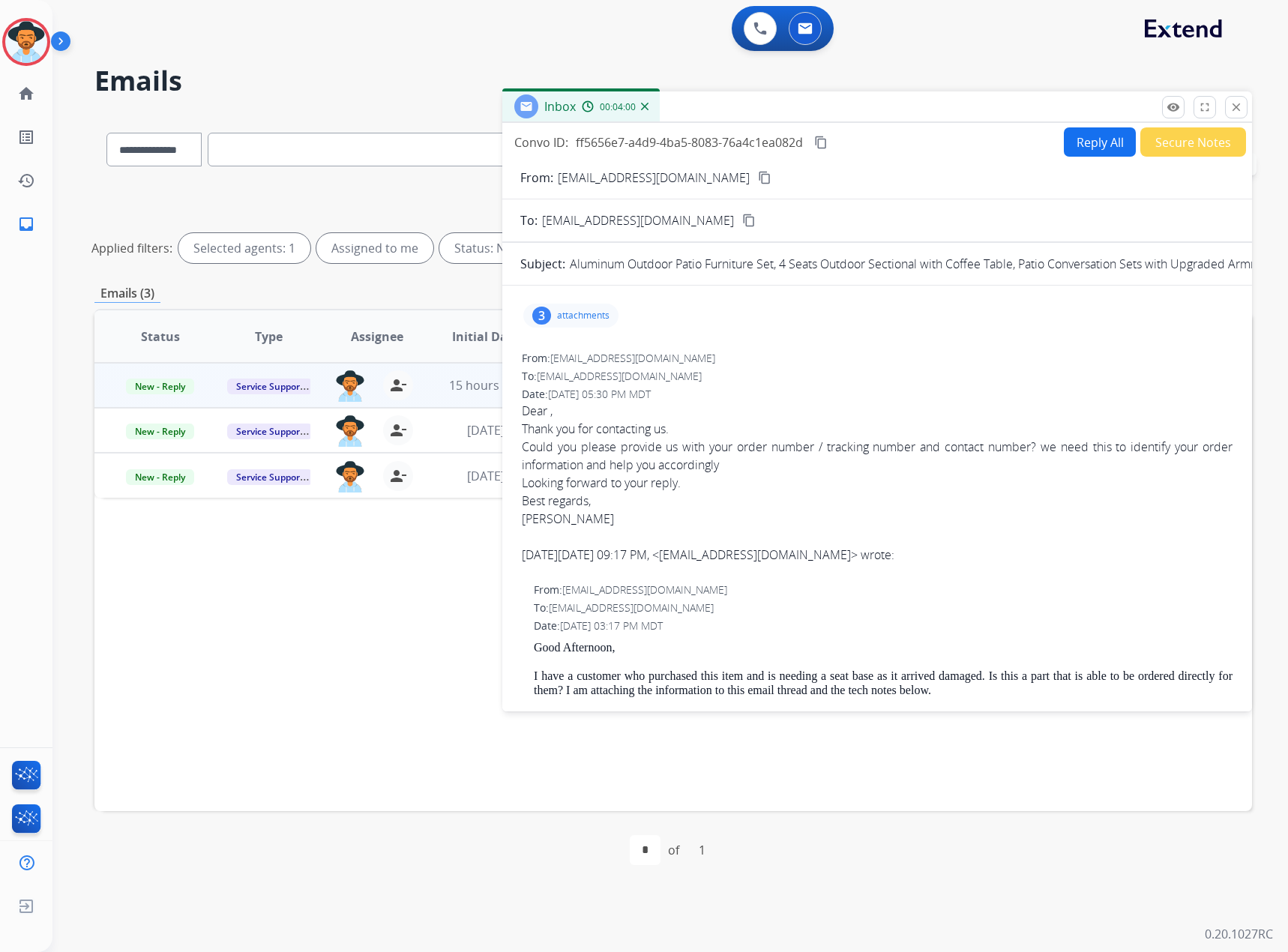
click at [289, 643] on div "Status Type Assignee Initial Date Updated Date arrow_downward SLA Subject Custo…" at bounding box center [673, 559] width 1157 height 502
